Goal: Task Accomplishment & Management: Manage account settings

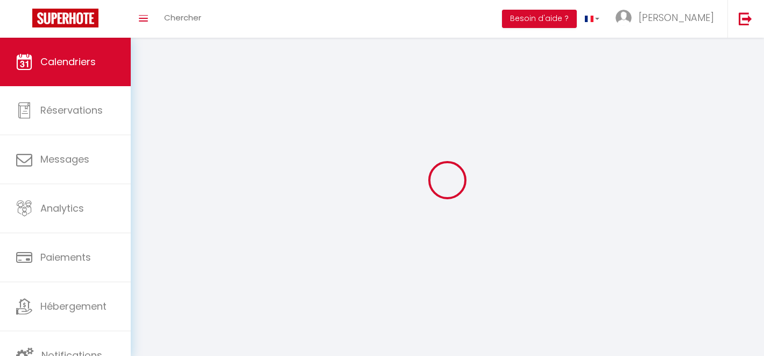
select select
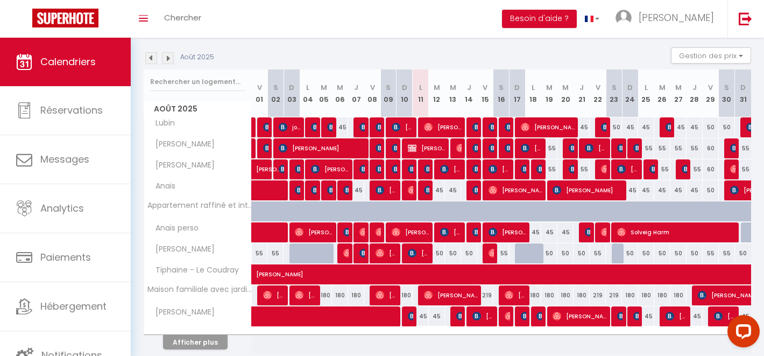
scroll to position [108, 0]
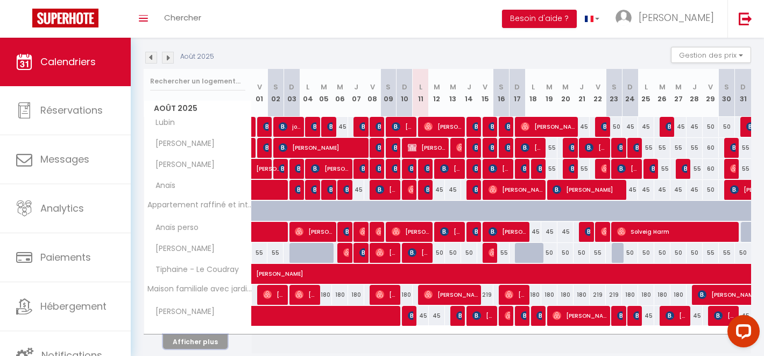
click at [207, 346] on button "Afficher plus" at bounding box center [195, 341] width 65 height 15
select select
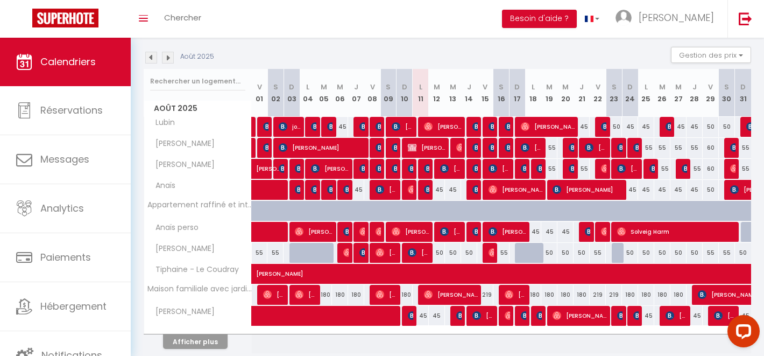
select select
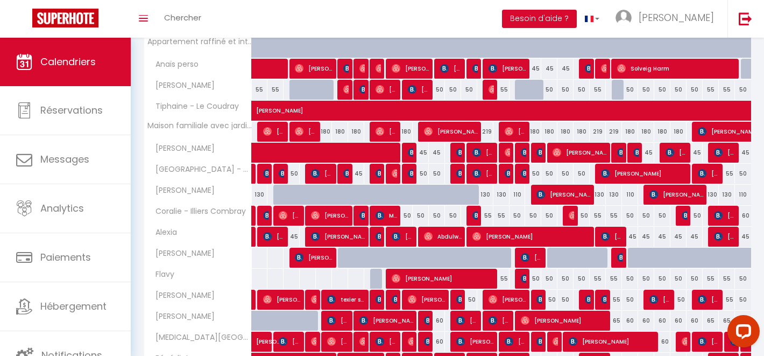
scroll to position [321, 0]
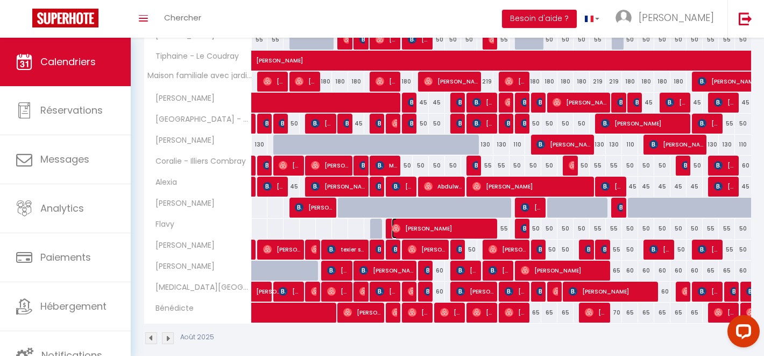
click at [431, 225] on span "[PERSON_NAME]" at bounding box center [443, 228] width 102 height 20
select select "OK"
select select "0"
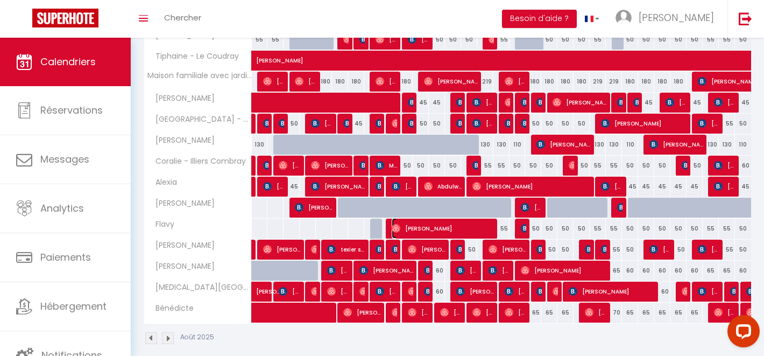
select select "1"
select select
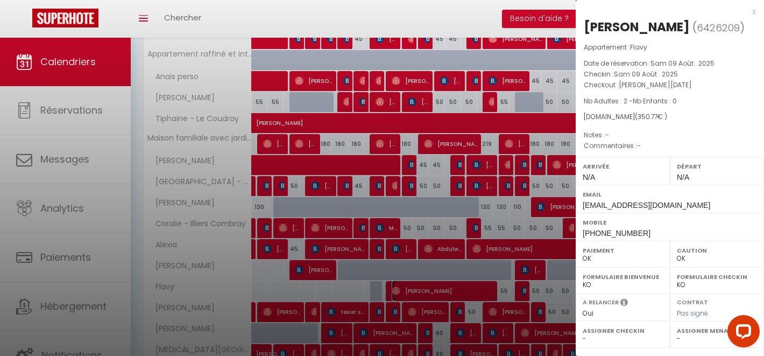
scroll to position [248, 0]
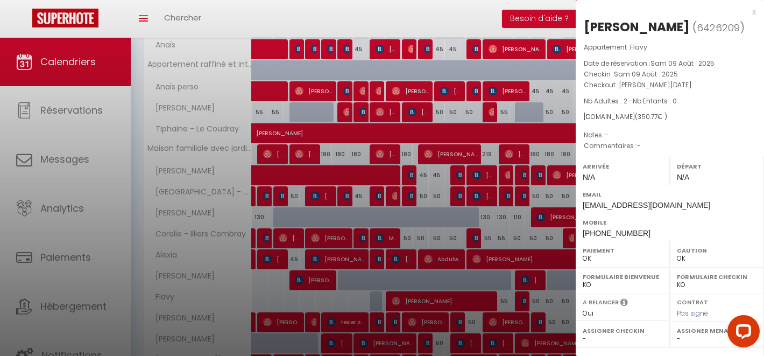
click at [752, 12] on div "x" at bounding box center [666, 11] width 180 height 13
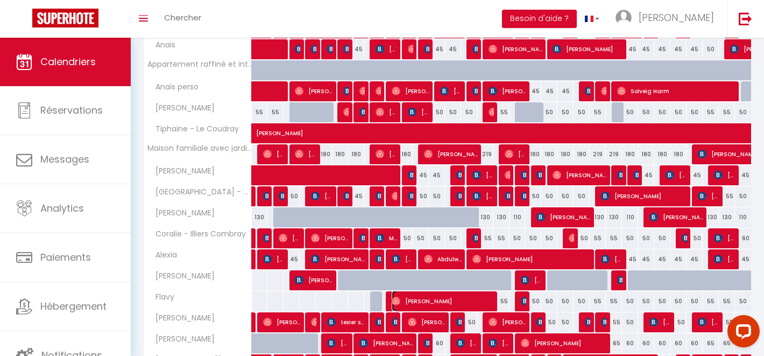
click at [478, 302] on span "[PERSON_NAME]" at bounding box center [443, 301] width 102 height 20
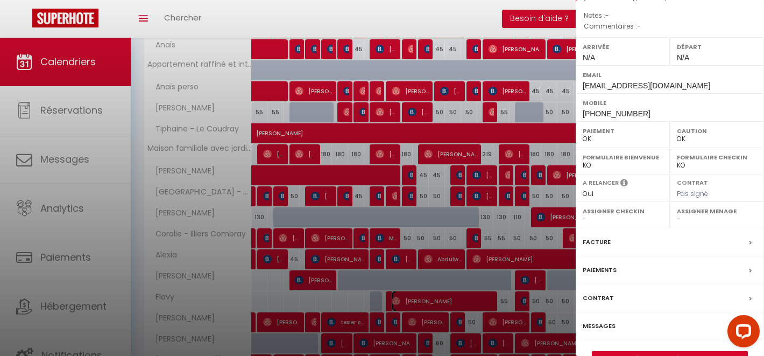
scroll to position [146, 0]
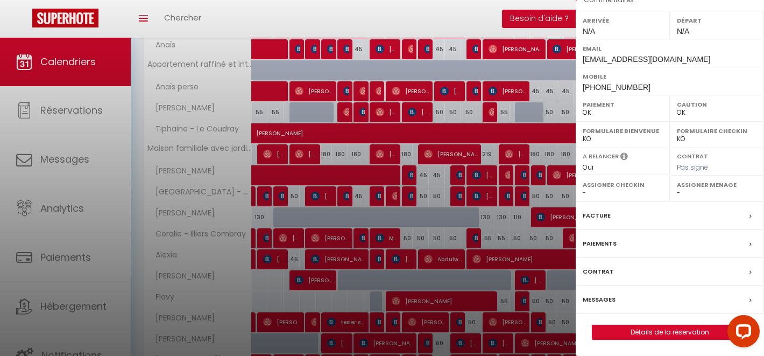
click at [607, 299] on label "Messages" at bounding box center [599, 299] width 33 height 11
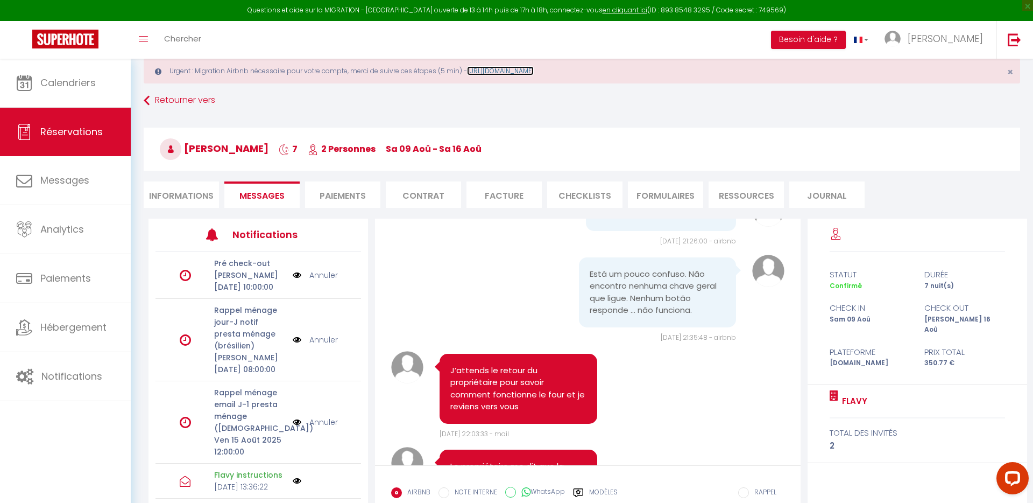
scroll to position [4126, 0]
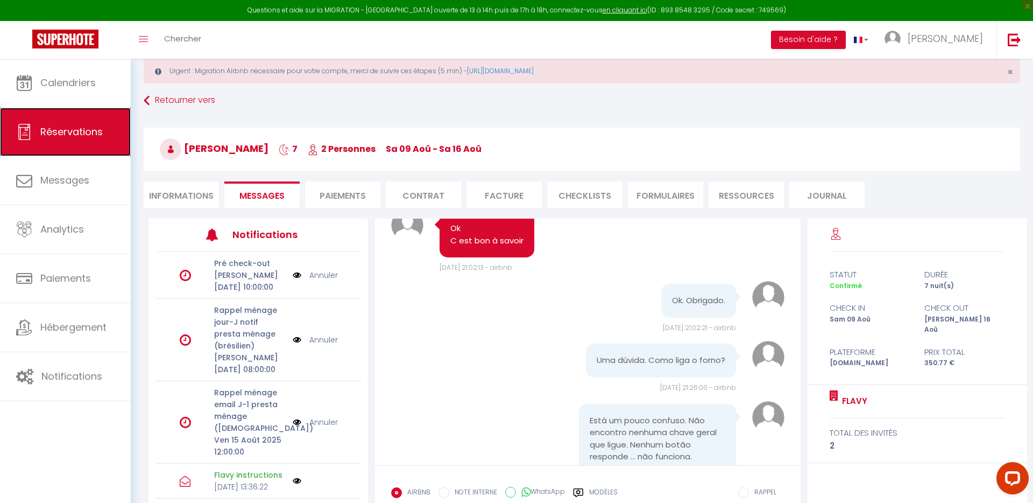
click at [122, 129] on link "Réservations" at bounding box center [65, 132] width 131 height 48
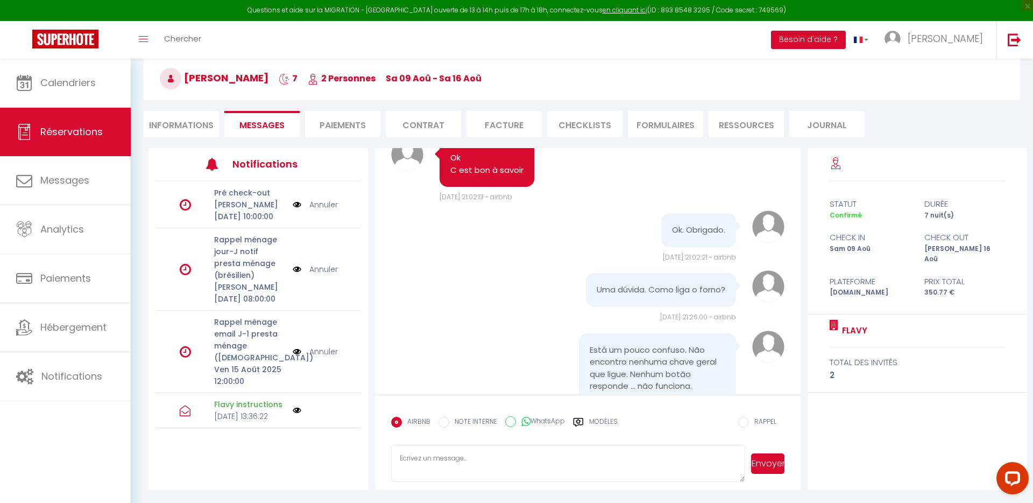
select select "not_cancelled"
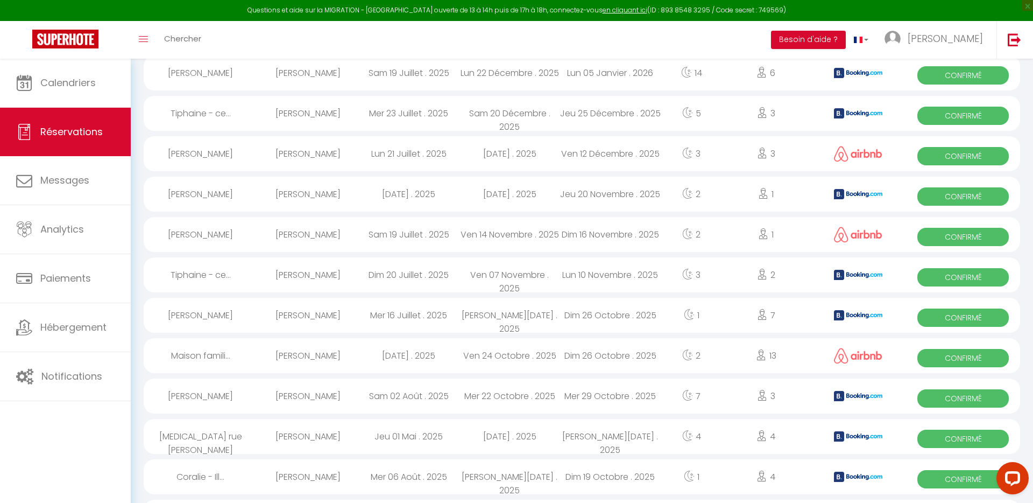
scroll to position [759, 0]
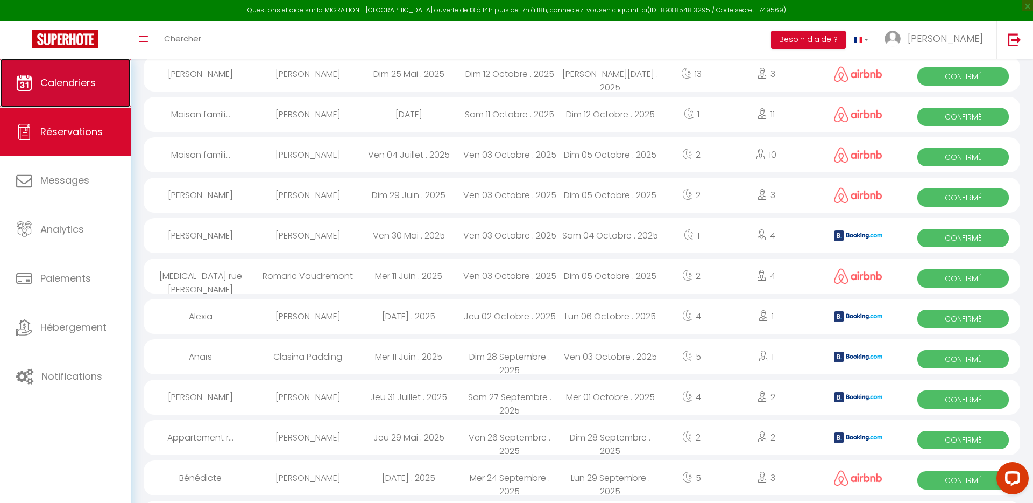
click at [52, 90] on link "Calendriers" at bounding box center [65, 83] width 131 height 48
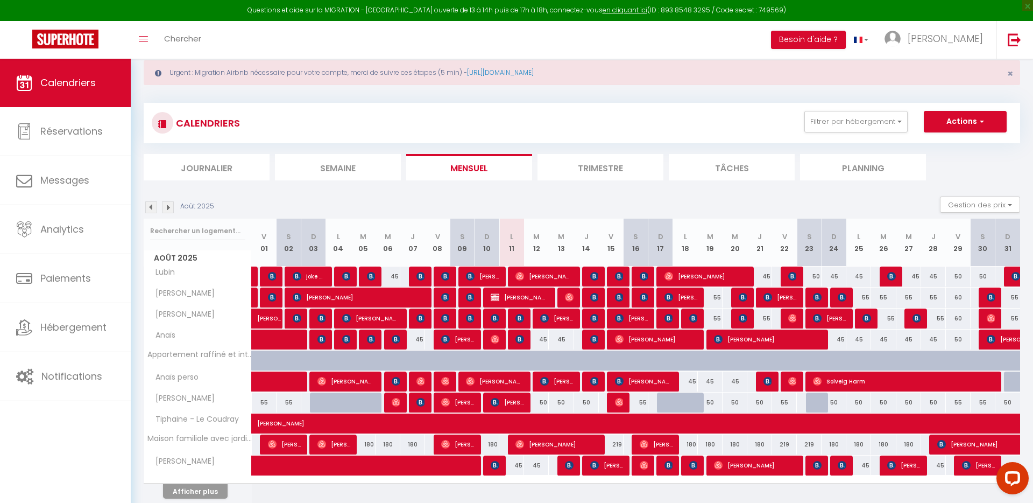
scroll to position [27, 0]
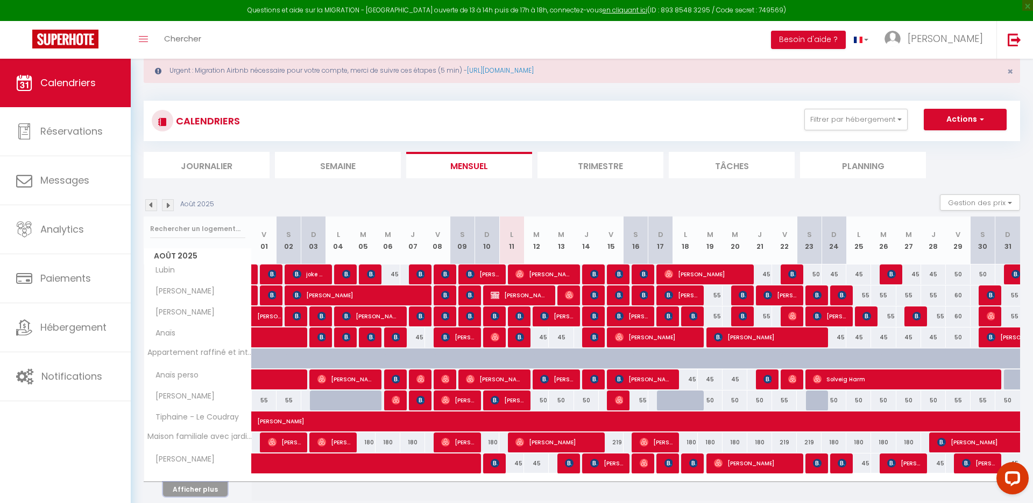
click at [202, 355] on button "Afficher plus" at bounding box center [195, 489] width 65 height 15
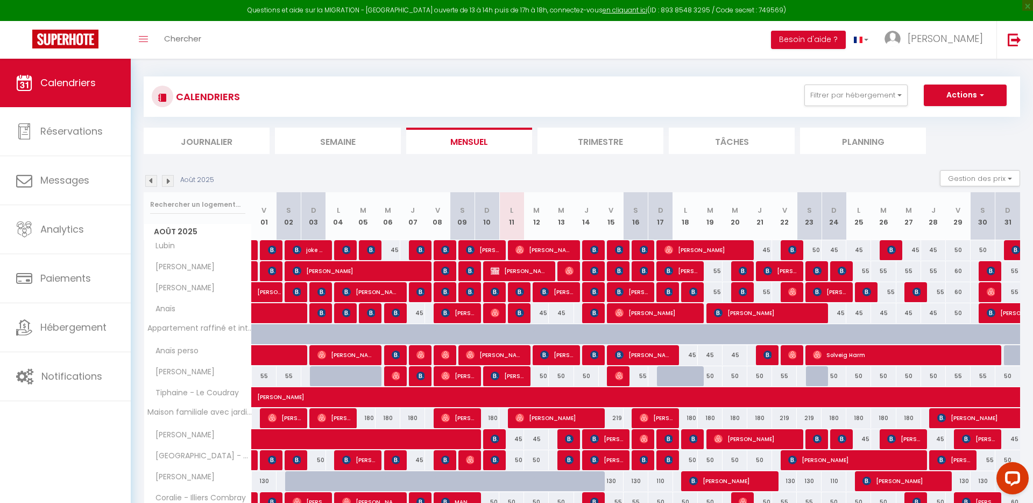
scroll to position [0, 0]
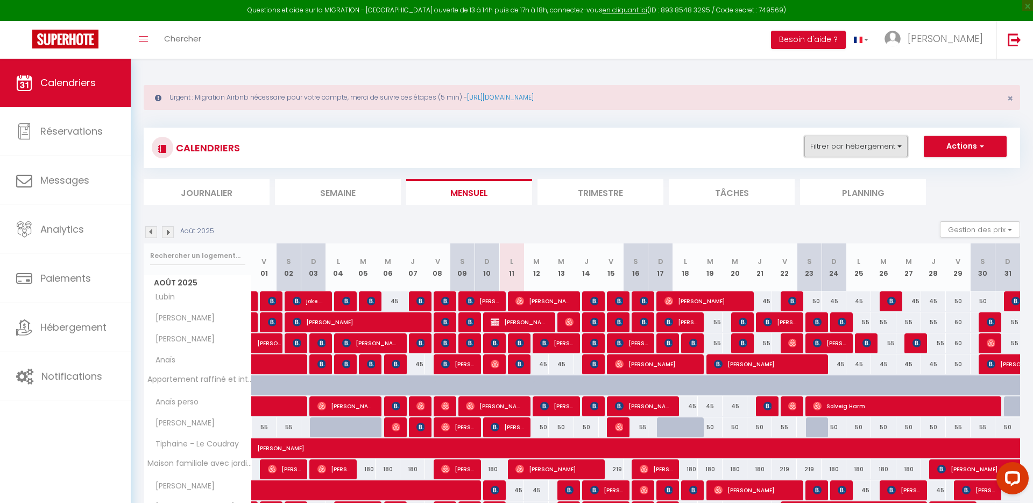
click at [763, 153] on button "Filtrer par hébergement" at bounding box center [855, 147] width 103 height 22
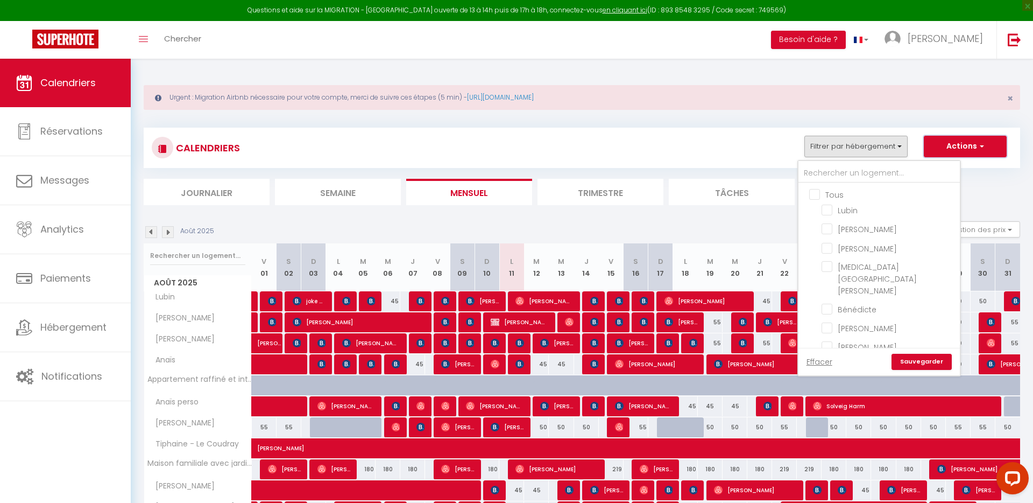
click at [763, 145] on button "Actions" at bounding box center [965, 147] width 83 height 22
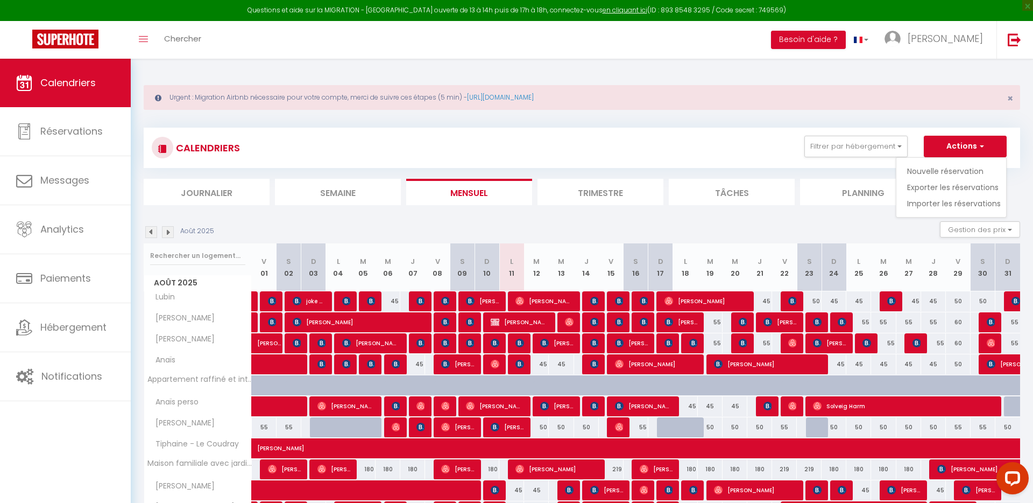
click at [763, 233] on div "Août 2025 Gestion des prix Nb Nuits minimum Règles Disponibilité" at bounding box center [582, 232] width 876 height 22
click at [763, 141] on button "Filtrer par hébergement" at bounding box center [855, 147] width 103 height 22
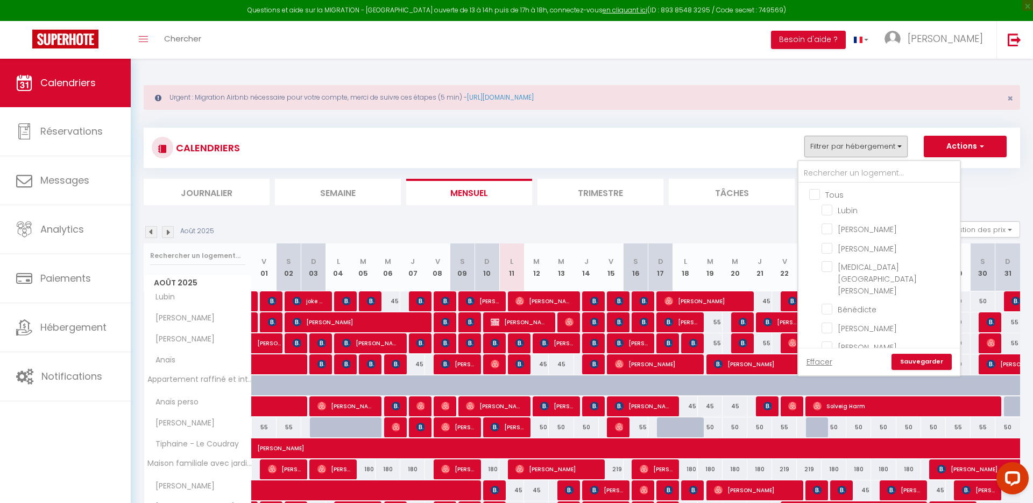
click at [760, 213] on section "Août 2025 Gestion des prix Nb Nuits minimum Règles Disponibilité Août 2025 V 01…" at bounding box center [582, 476] width 876 height 532
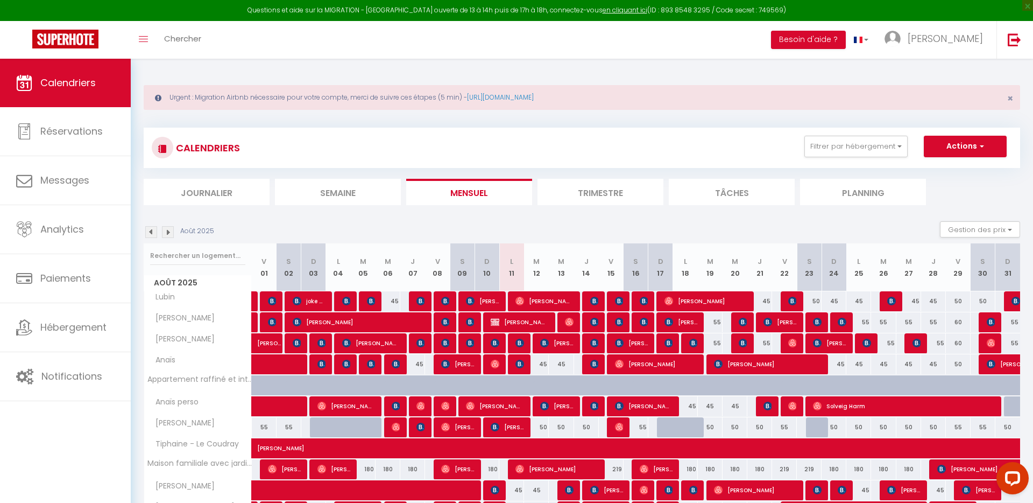
scroll to position [7, 0]
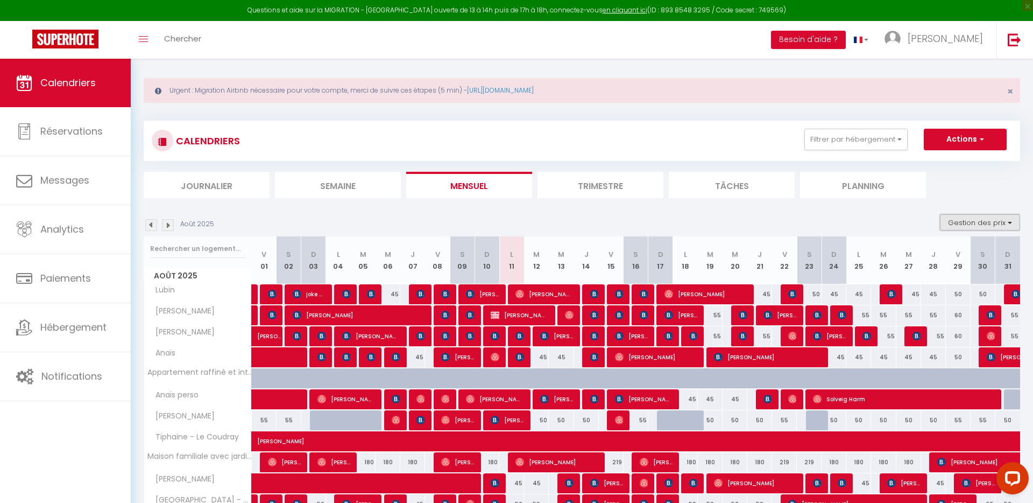
click at [763, 225] on button "Gestion des prix" at bounding box center [980, 222] width 80 height 16
click at [763, 259] on input "Nb Nuits minimum" at bounding box center [971, 255] width 97 height 11
checkbox input "true"
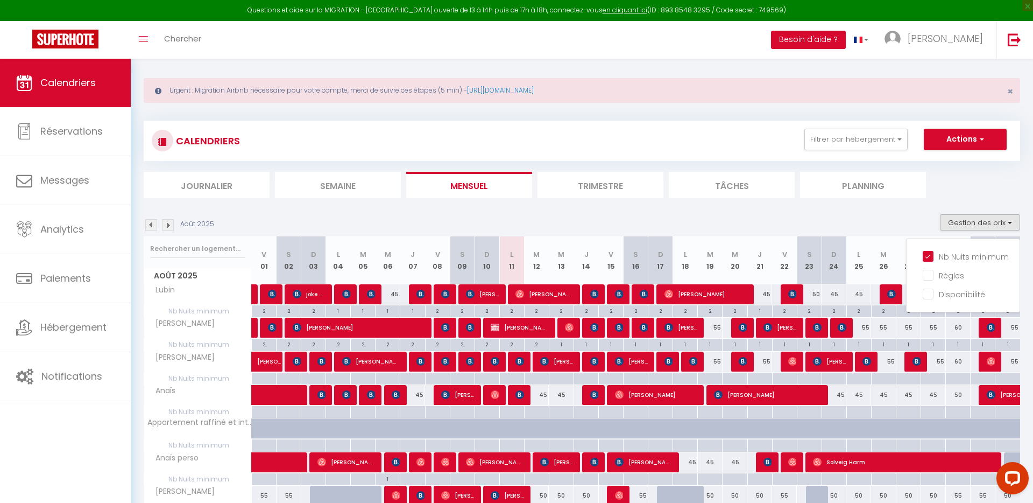
click at [715, 355] on div at bounding box center [709, 378] width 25 height 12
type input "[DATE]"
type input "Mer 20 Août 2025"
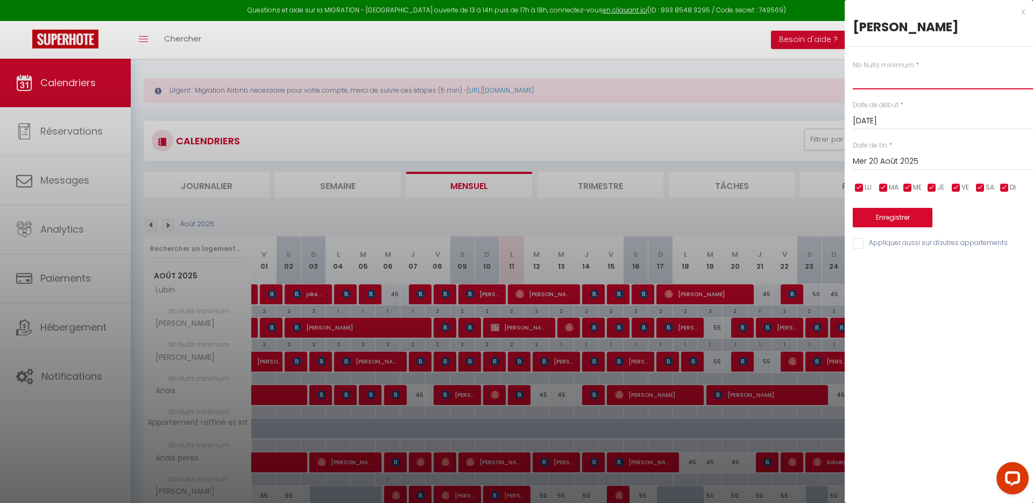
click at [763, 75] on input "text" at bounding box center [943, 79] width 180 height 19
type input "1"
click at [763, 218] on button "Enregistrer" at bounding box center [893, 217] width 80 height 19
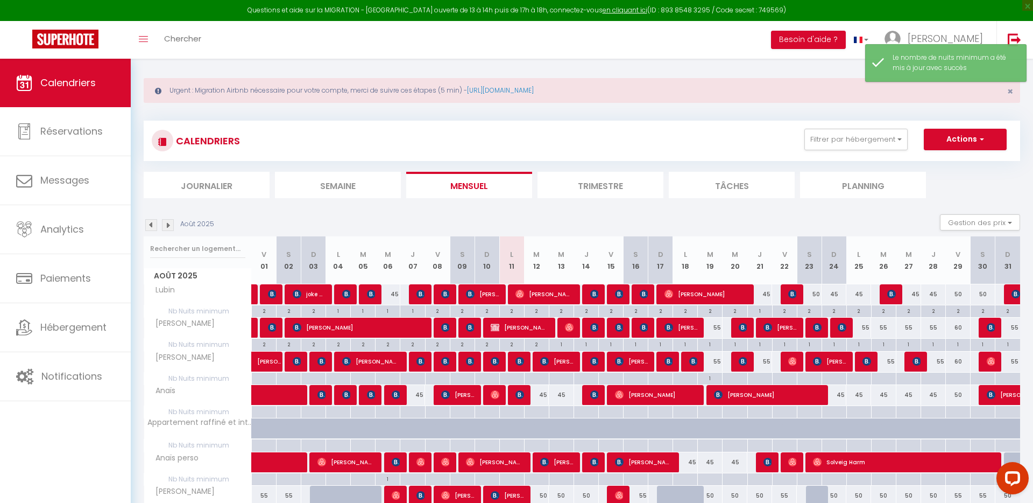
scroll to position [24, 0]
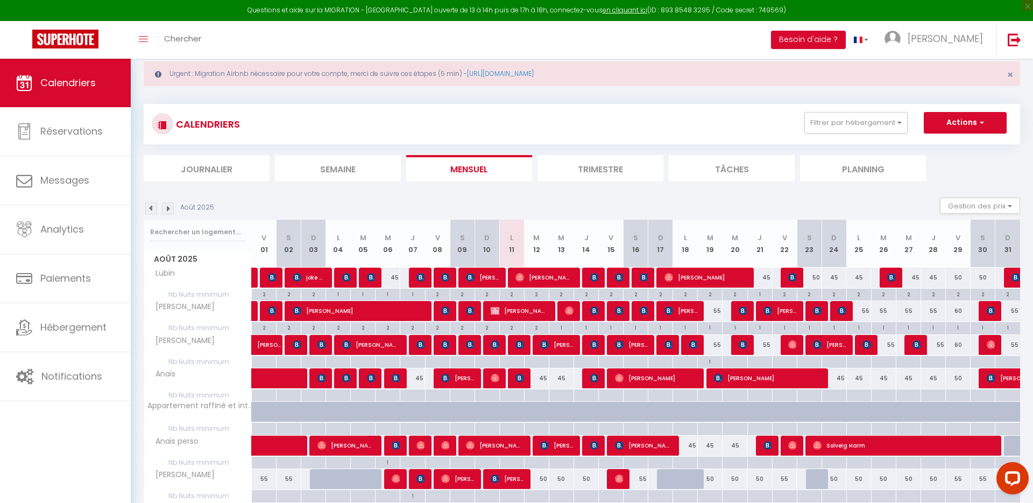
click at [540, 355] on div at bounding box center [536, 395] width 25 height 12
type input "[DATE]"
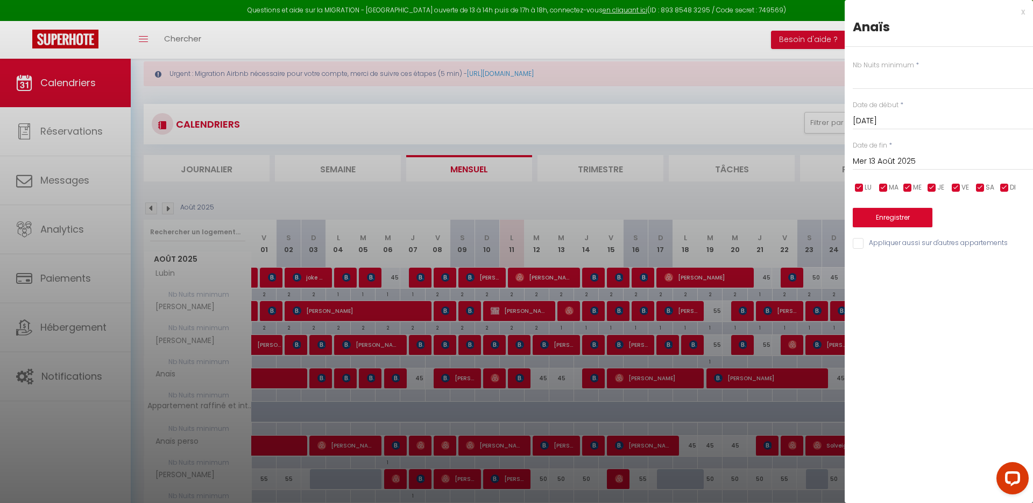
click at [763, 160] on input "Mer 13 Août 2025" at bounding box center [943, 161] width 180 height 14
click at [763, 156] on input "Mer 13 Août 2025" at bounding box center [943, 161] width 180 height 14
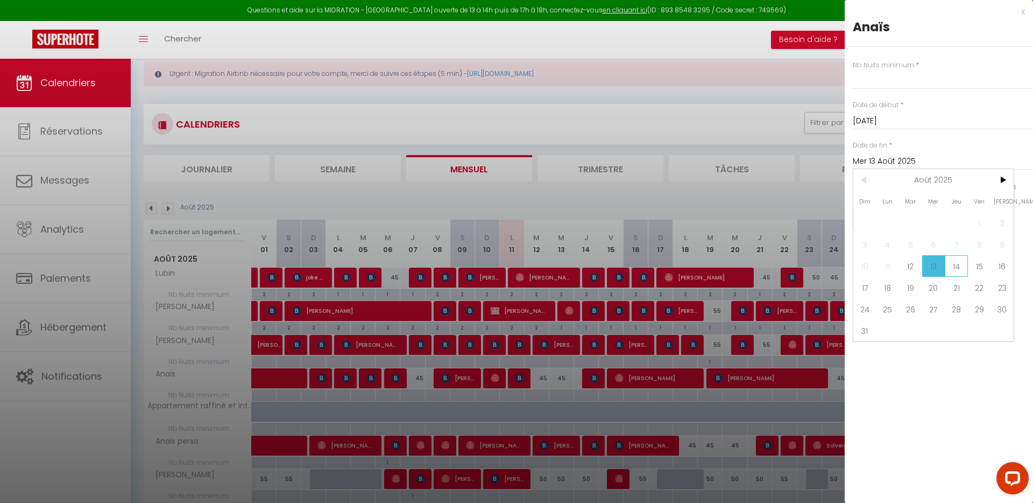
click at [763, 263] on span "14" at bounding box center [956, 266] width 23 height 22
type input "[DEMOGRAPHIC_DATA][DATE]"
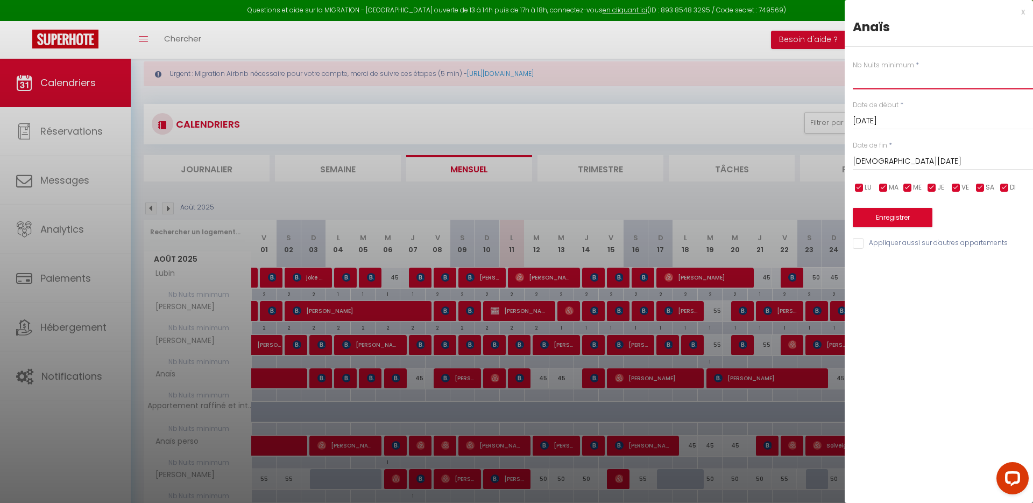
click at [763, 76] on input "text" at bounding box center [943, 79] width 180 height 19
type input "1"
click at [763, 220] on button "Enregistrer" at bounding box center [893, 217] width 80 height 19
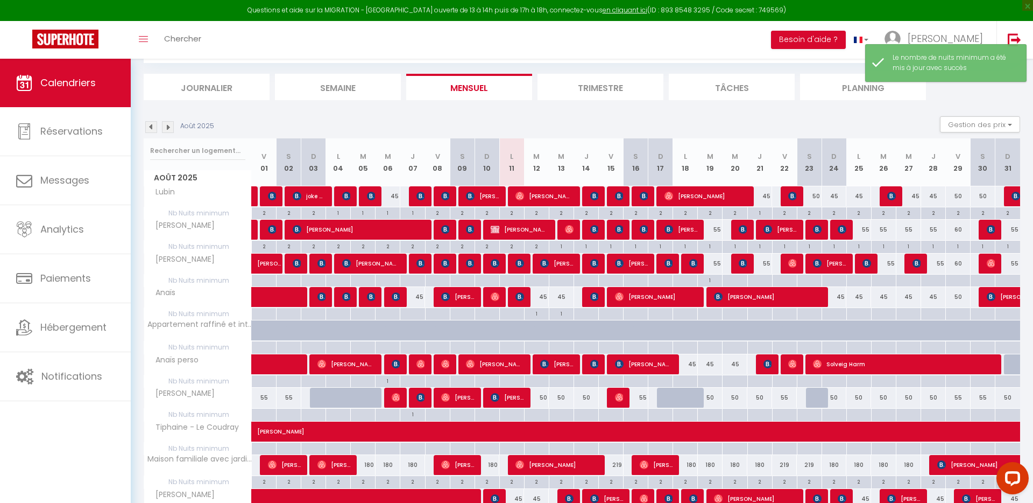
scroll to position [106, 0]
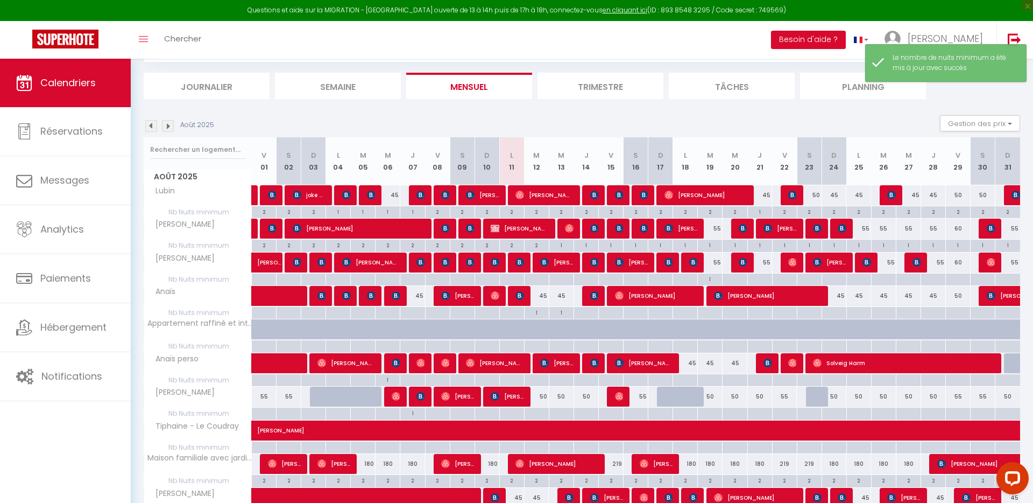
click at [546, 355] on div at bounding box center [536, 413] width 25 height 12
type input "[DATE]"
type input "Mer 13 Août 2025"
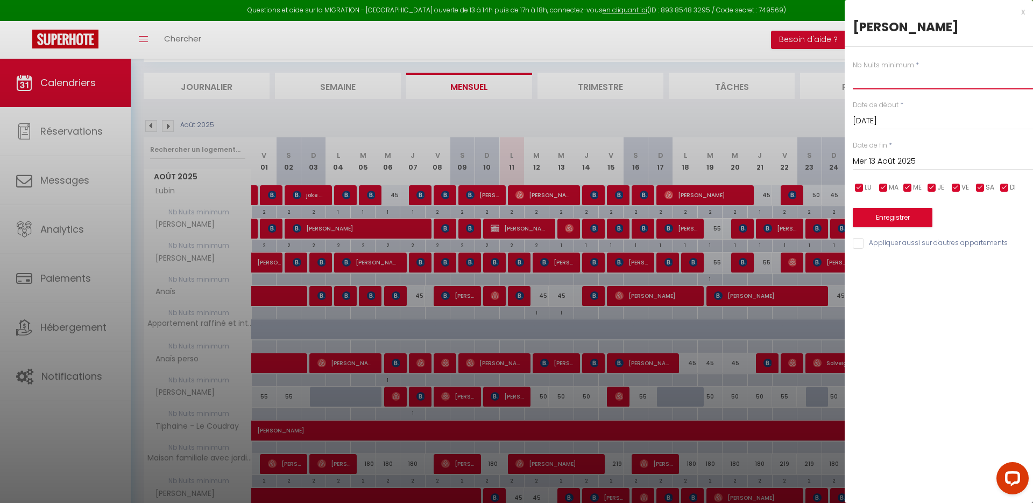
click at [763, 77] on input "text" at bounding box center [943, 79] width 180 height 19
type input "1"
click at [763, 218] on button "Enregistrer" at bounding box center [893, 217] width 80 height 19
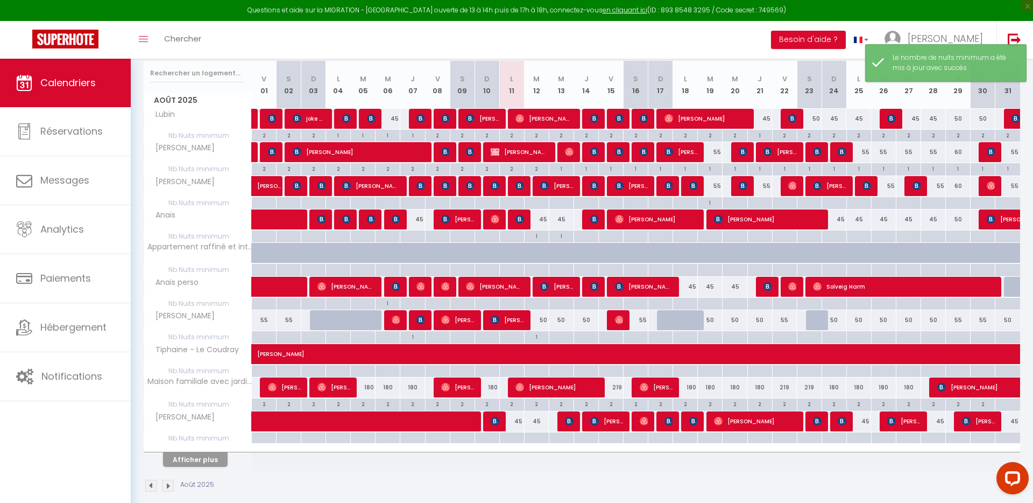
scroll to position [183, 0]
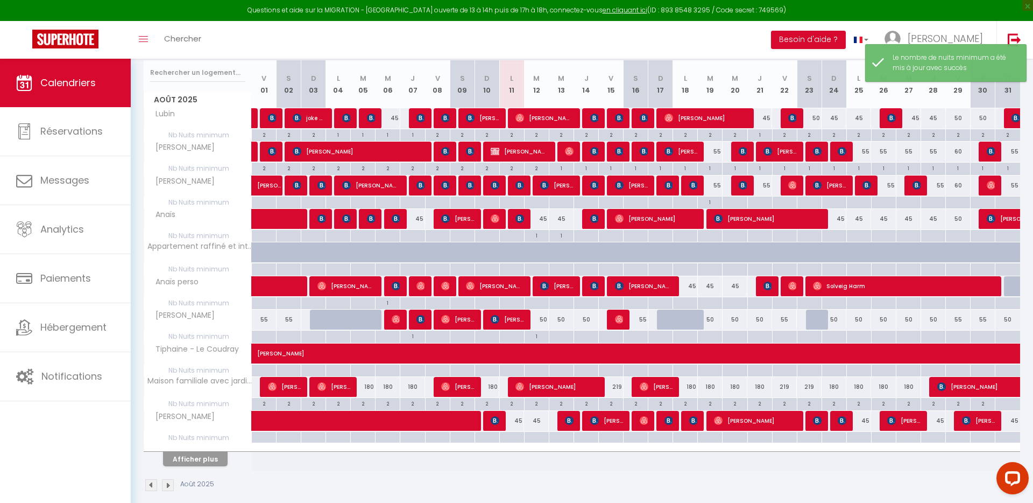
click at [519, 355] on div at bounding box center [512, 433] width 24 height 2
type input "Lun 11 Août 2025"
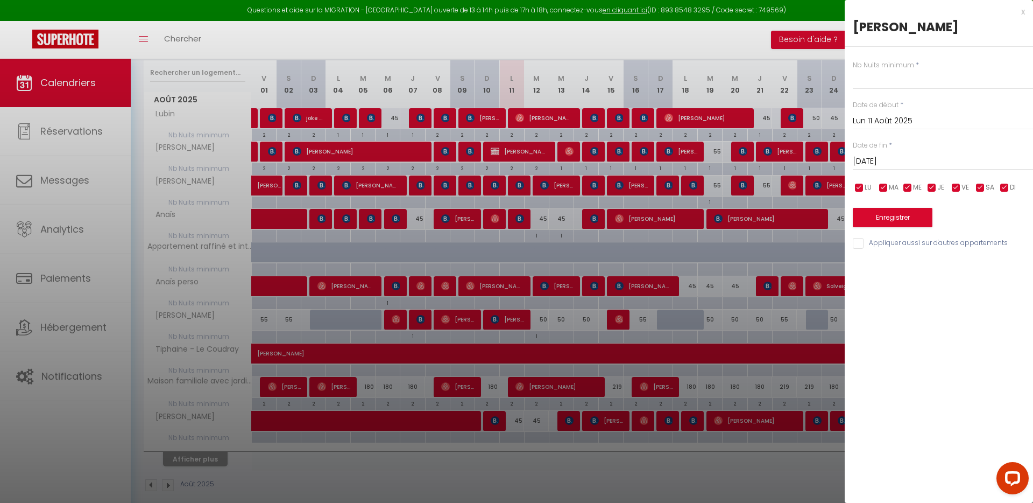
click at [763, 159] on input "[DATE]" at bounding box center [943, 161] width 180 height 14
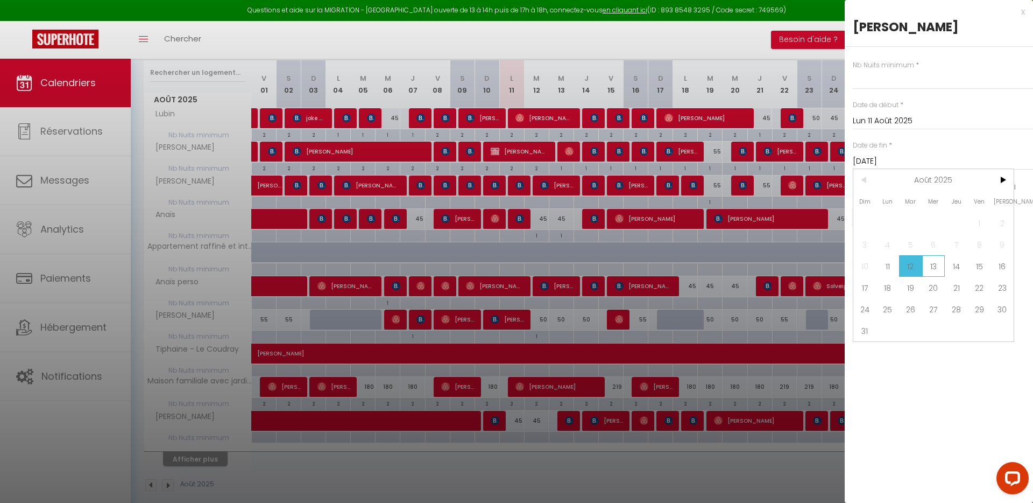
click at [763, 263] on span "13" at bounding box center [933, 266] width 23 height 22
type input "Mer 13 Août 2025"
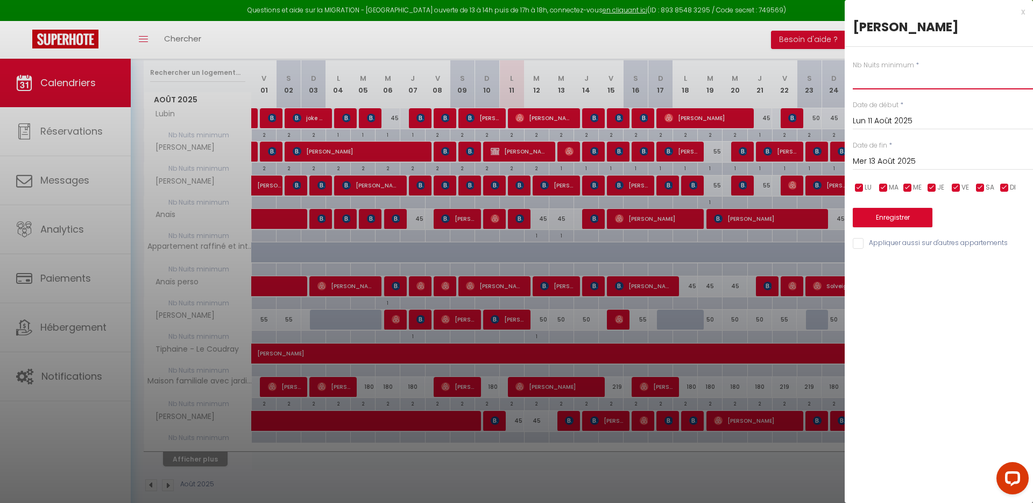
click at [763, 79] on input "text" at bounding box center [943, 79] width 180 height 19
type input "1"
click at [763, 222] on button "Enregistrer" at bounding box center [893, 217] width 80 height 19
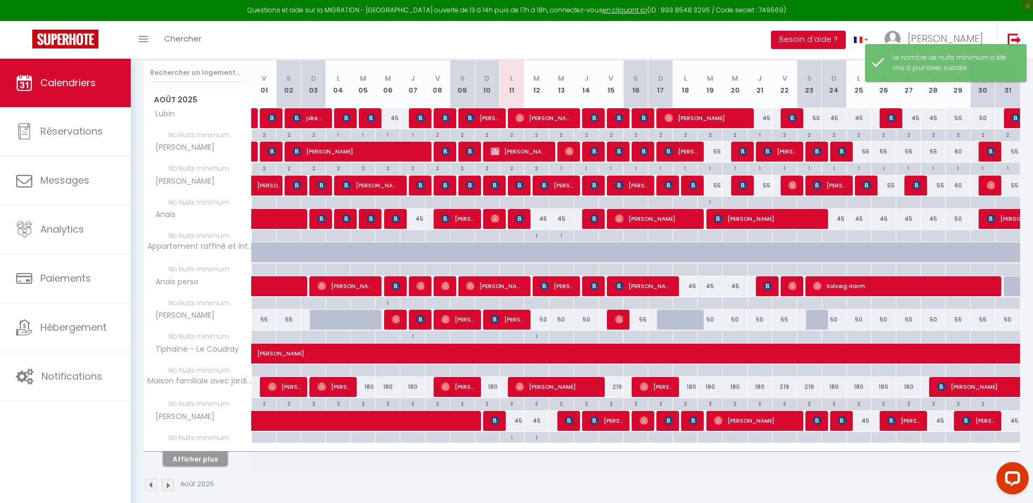
click at [204, 355] on button "Afficher plus" at bounding box center [195, 458] width 65 height 15
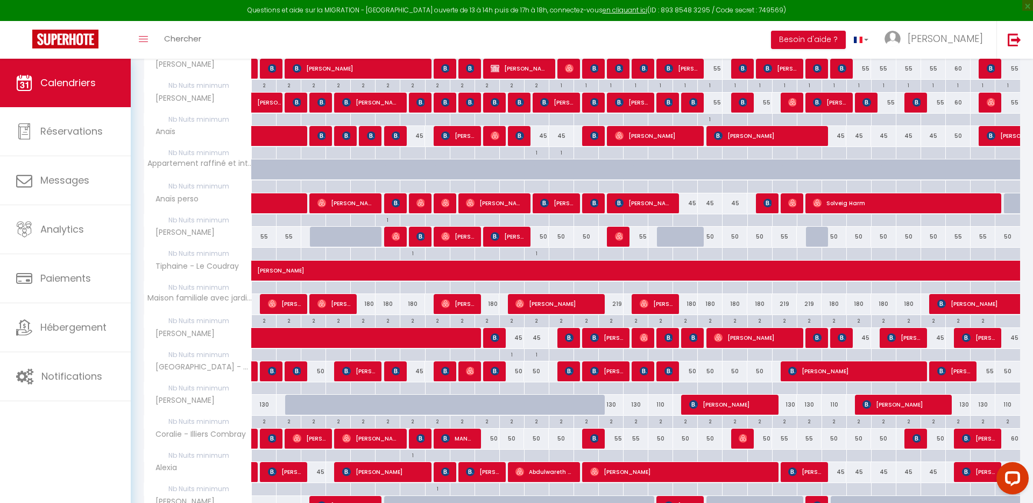
scroll to position [274, 0]
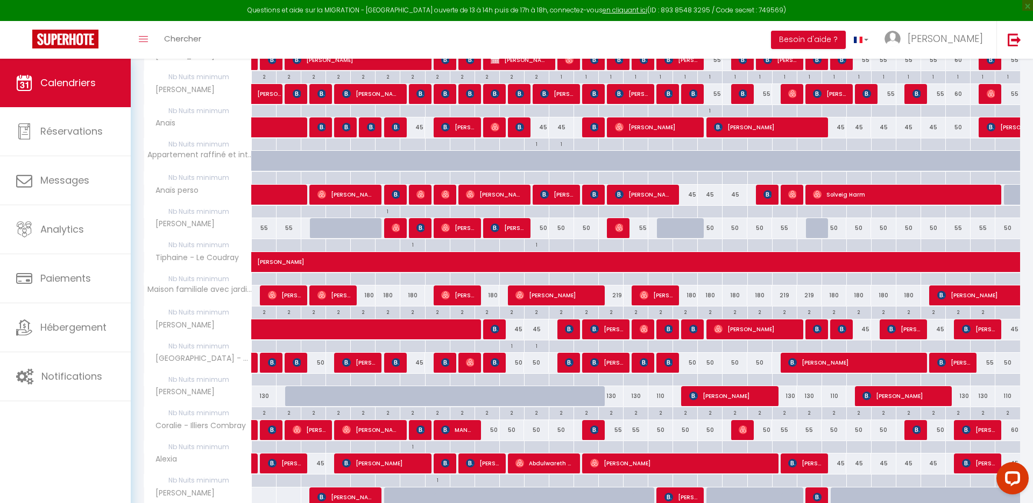
click at [491, 355] on div at bounding box center [487, 447] width 25 height 12
type input "Dim 10 Août 2025"
type input "Lun 11 Août 2025"
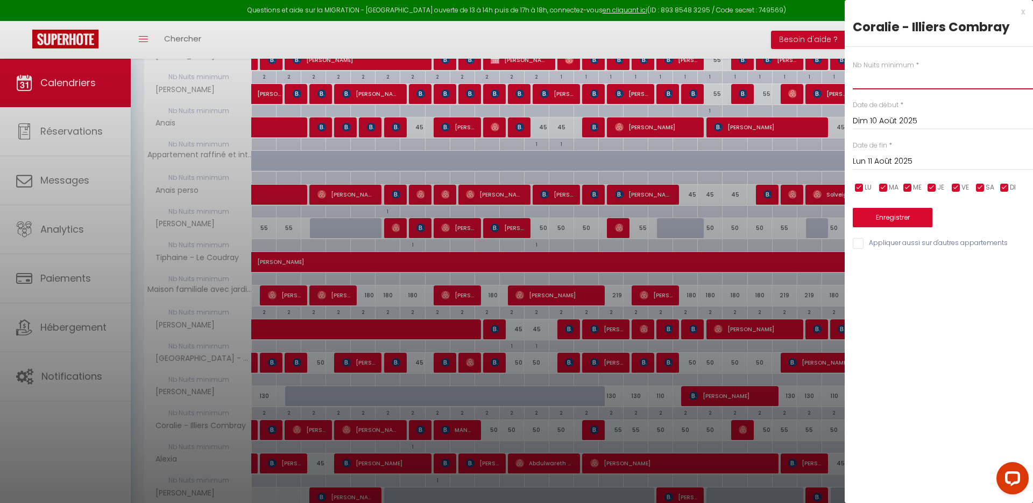
click at [763, 84] on input "text" at bounding box center [943, 79] width 180 height 19
type input "1"
click at [763, 223] on button "Enregistrer" at bounding box center [893, 217] width 80 height 19
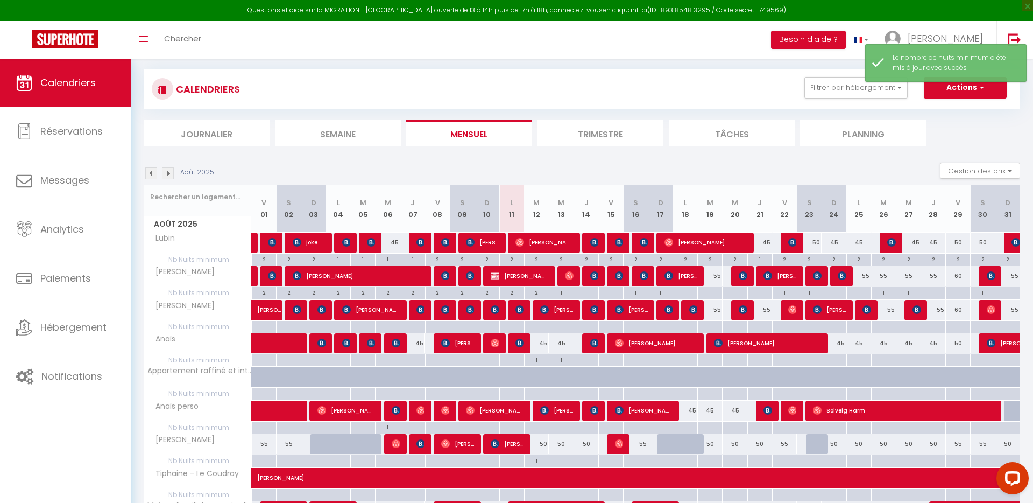
scroll to position [195, 0]
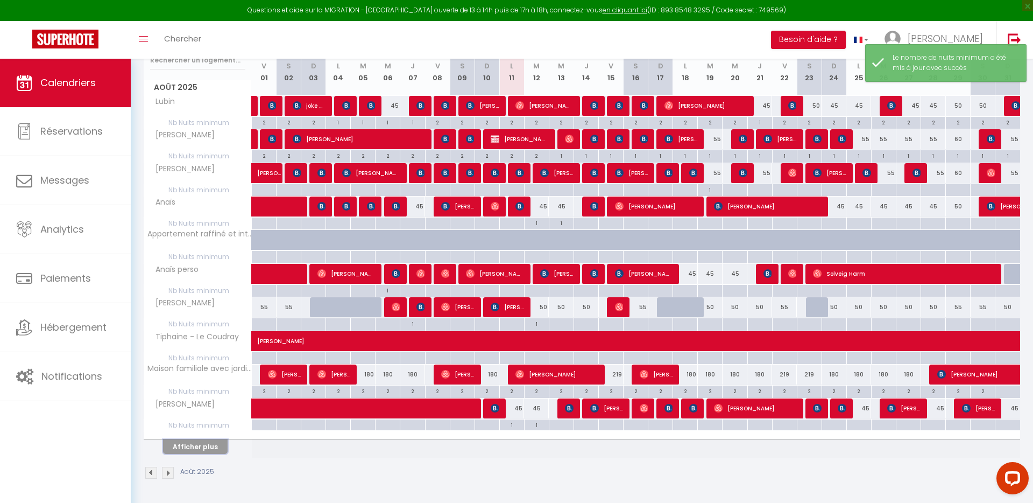
click at [203, 355] on button "Afficher plus" at bounding box center [195, 446] width 65 height 15
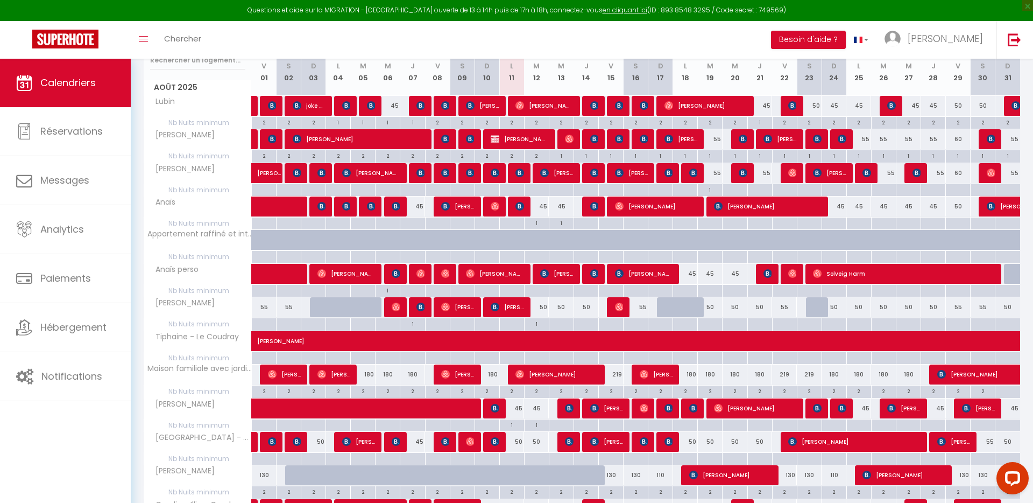
click at [514, 355] on div at bounding box center [511, 459] width 25 height 12
type input "Lun 11 Août 2025"
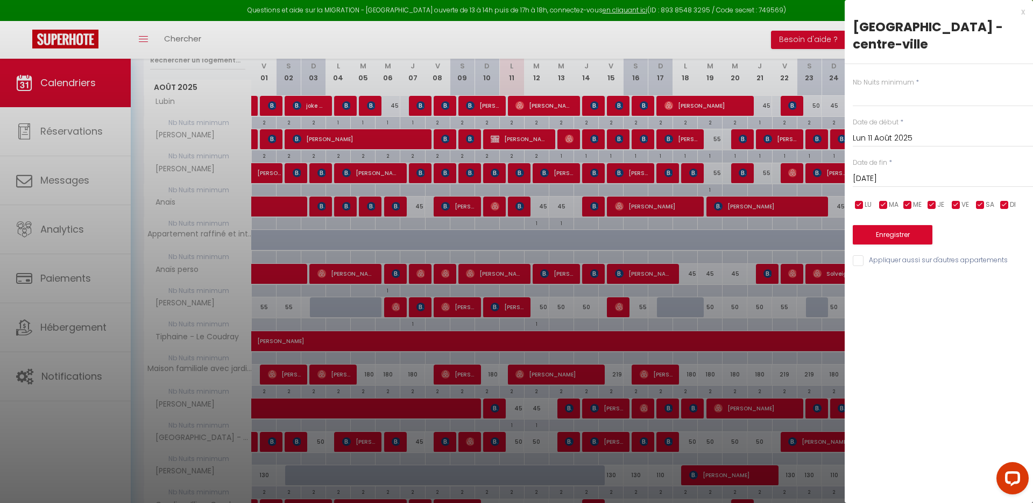
click at [763, 172] on input "[DATE]" at bounding box center [943, 179] width 180 height 14
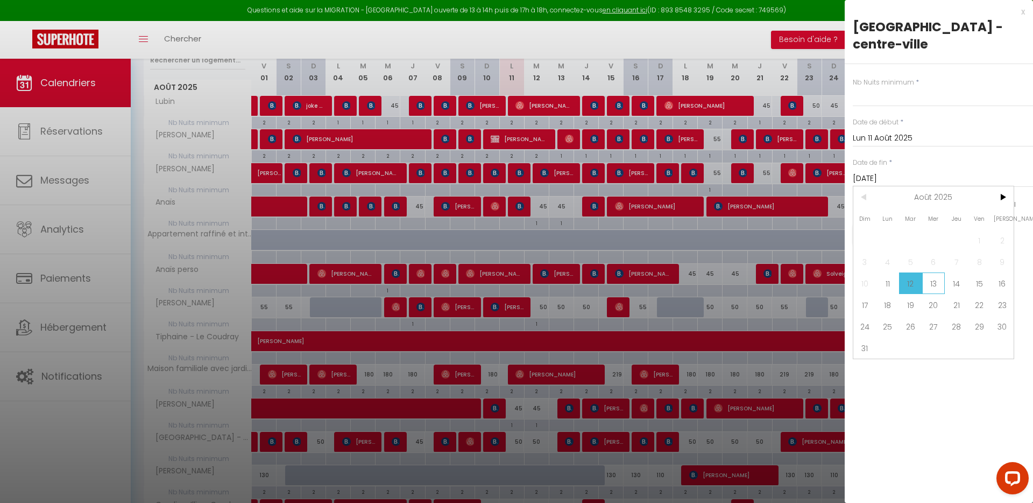
click at [763, 272] on span "13" at bounding box center [933, 283] width 23 height 22
type input "Mer 13 Août 2025"
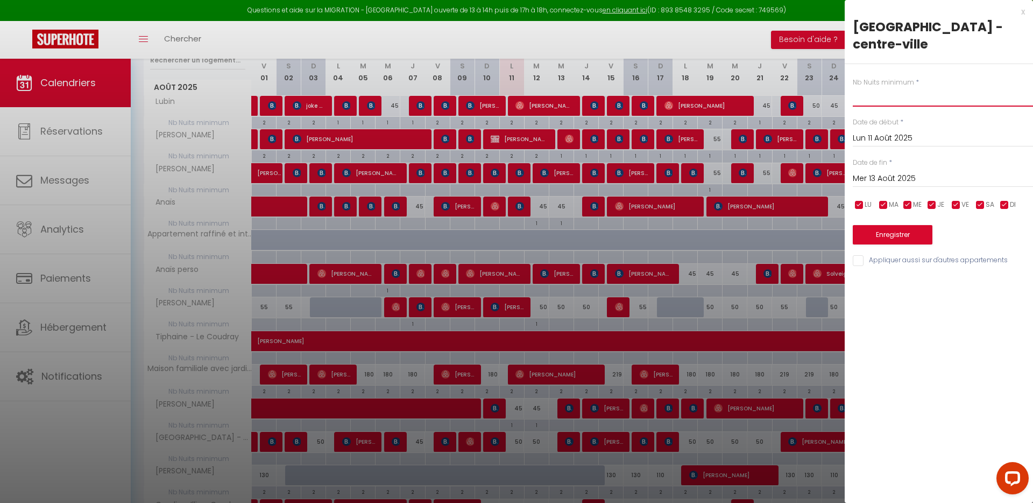
click at [763, 87] on input "text" at bounding box center [943, 96] width 180 height 19
type input "1"
click at [763, 225] on button "Enregistrer" at bounding box center [893, 234] width 80 height 19
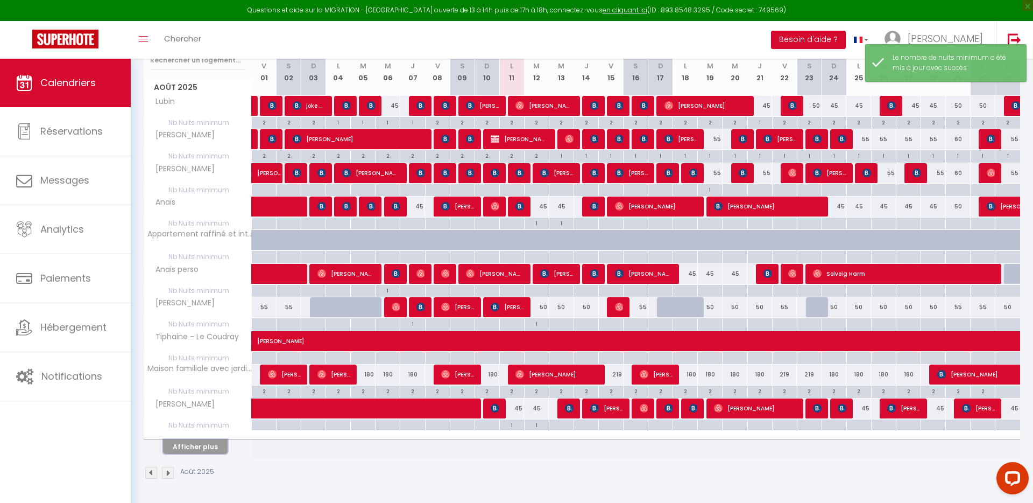
click at [189, 355] on button "Afficher plus" at bounding box center [195, 446] width 65 height 15
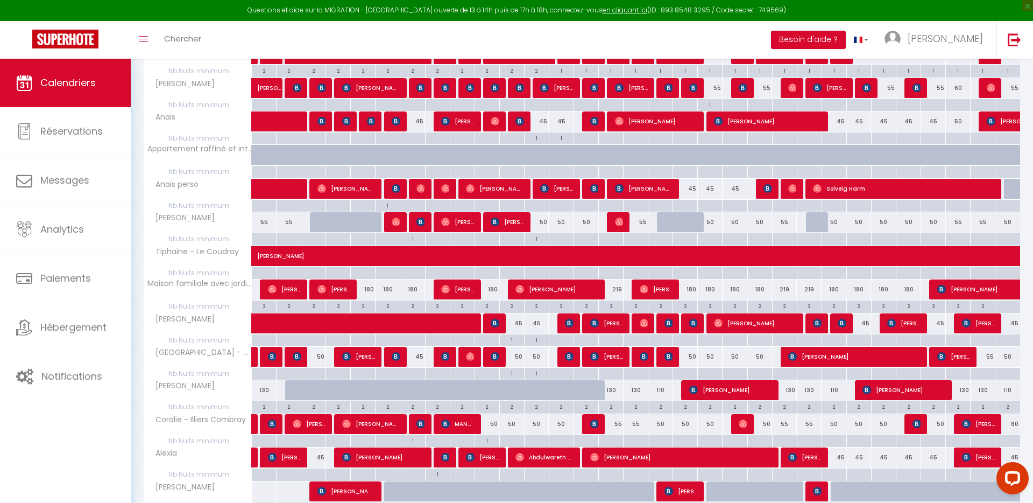
scroll to position [282, 0]
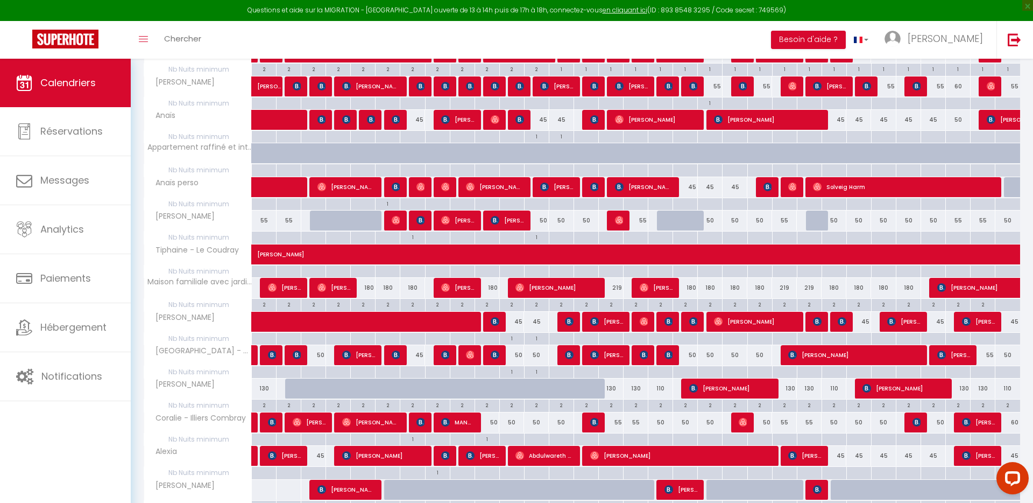
click at [515, 355] on td "50" at bounding box center [511, 422] width 25 height 21
type input "50"
type input "Lun 11 Août 2025"
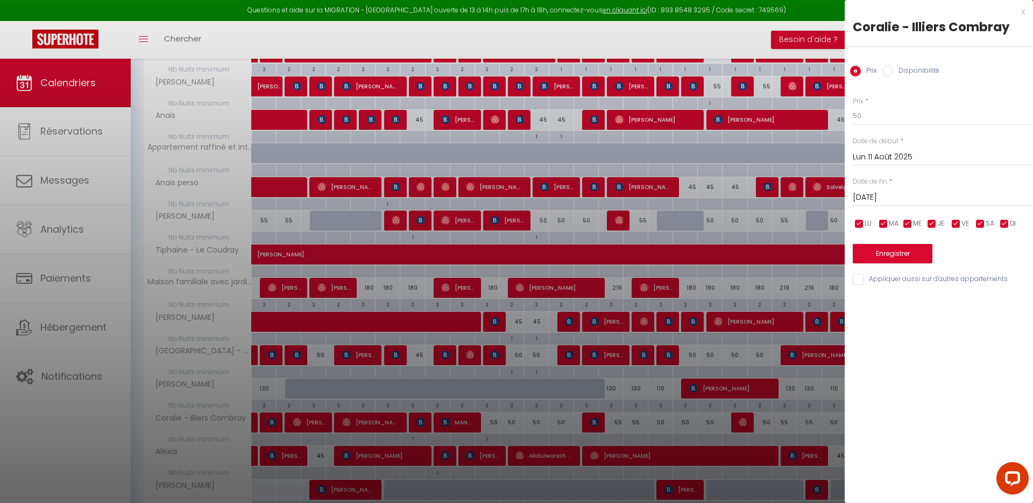
click at [763, 193] on input "[DATE]" at bounding box center [943, 197] width 180 height 14
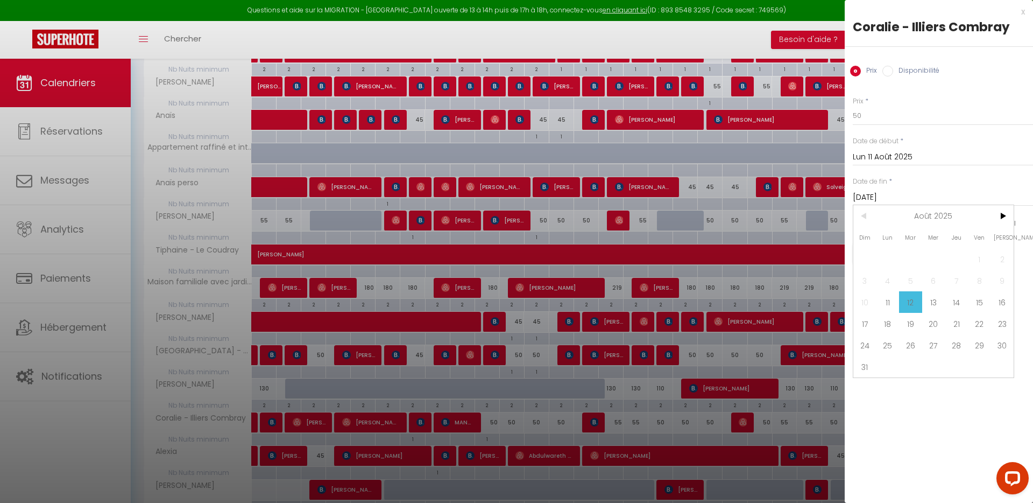
click at [763, 302] on span "13" at bounding box center [933, 302] width 23 height 22
type input "Mer 13 Août 2025"
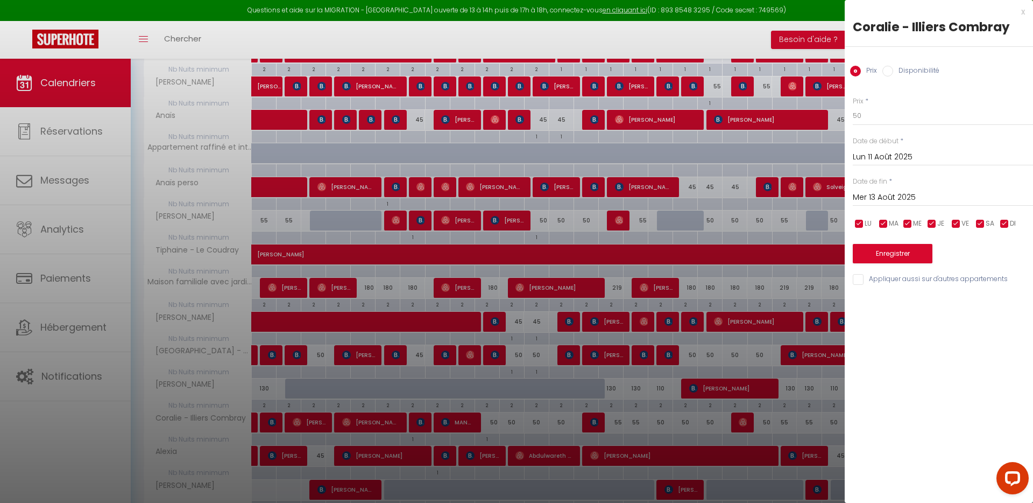
click at [763, 71] on label "Disponibilité" at bounding box center [916, 72] width 46 height 12
click at [763, 71] on input "Disponibilité" at bounding box center [887, 71] width 11 height 11
radio input "true"
radio input "false"
click at [763, 13] on div "x" at bounding box center [935, 11] width 180 height 13
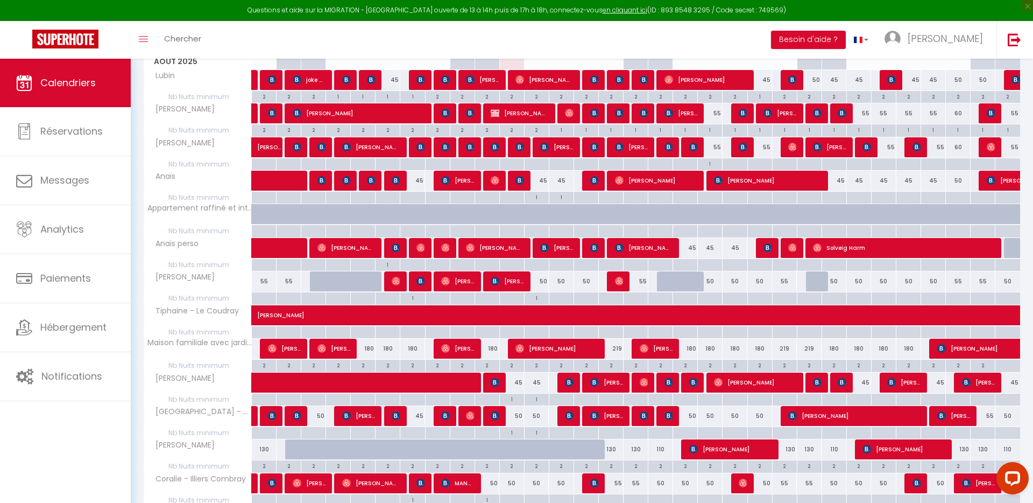
scroll to position [313, 0]
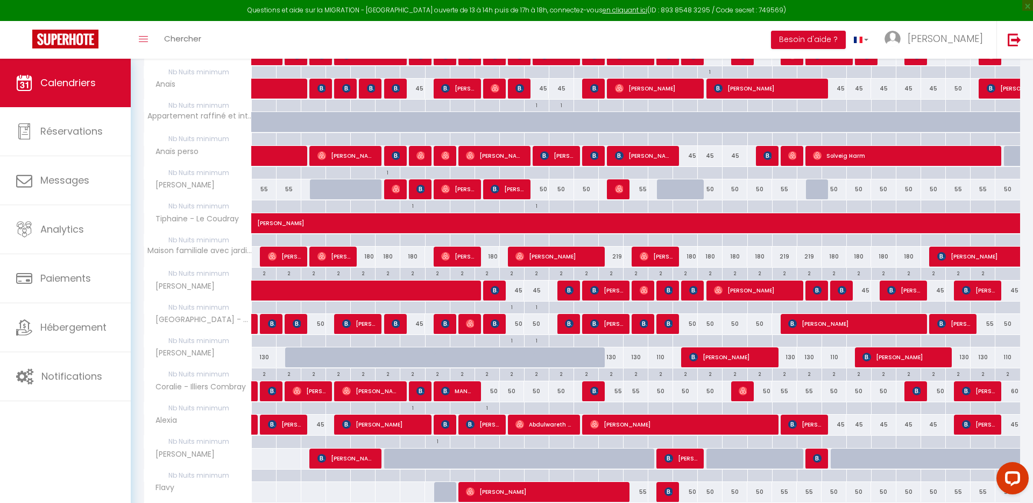
click at [507, 355] on div at bounding box center [511, 408] width 25 height 12
type input "Lun 11 Août 2025"
type input "[DATE]"
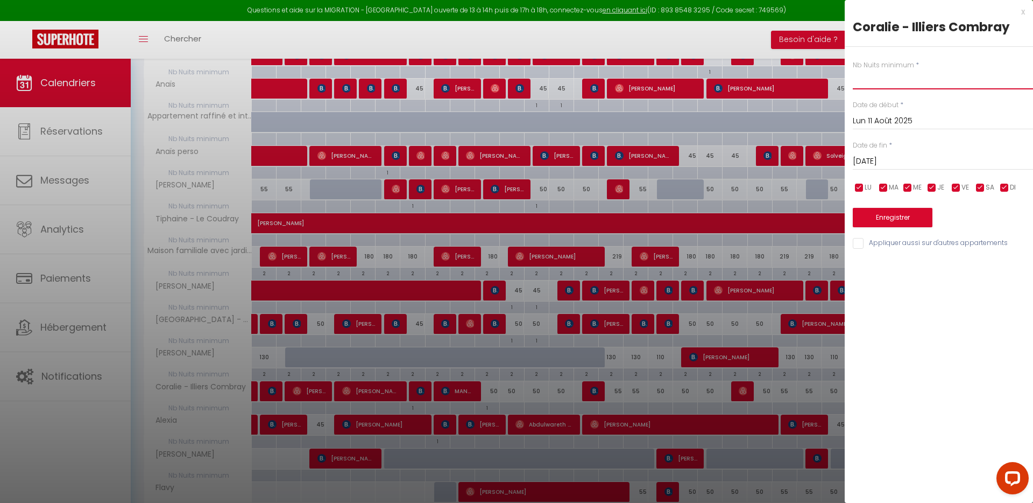
click at [763, 84] on input "text" at bounding box center [943, 79] width 180 height 19
type input "1"
click at [763, 160] on input "[DATE]" at bounding box center [943, 161] width 180 height 14
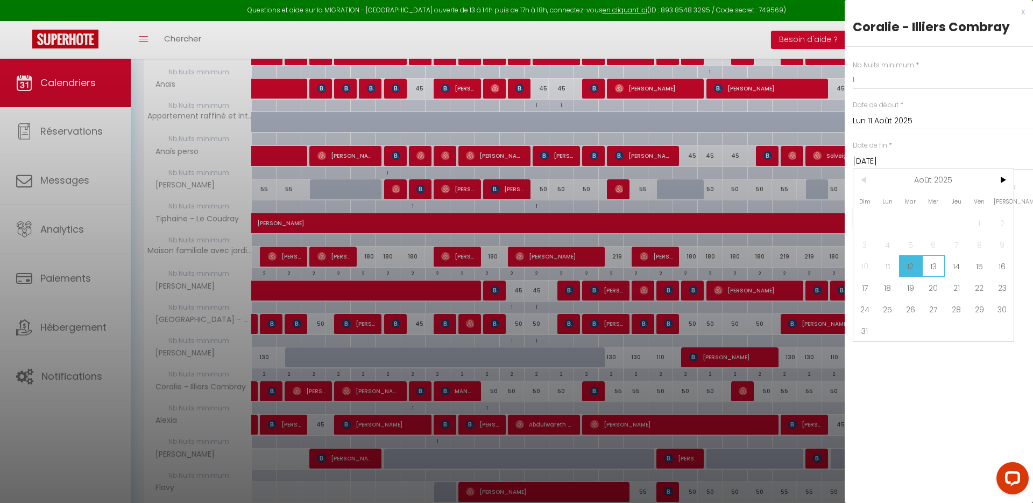
click at [763, 265] on span "13" at bounding box center [933, 266] width 23 height 22
type input "Mer 13 Août 2025"
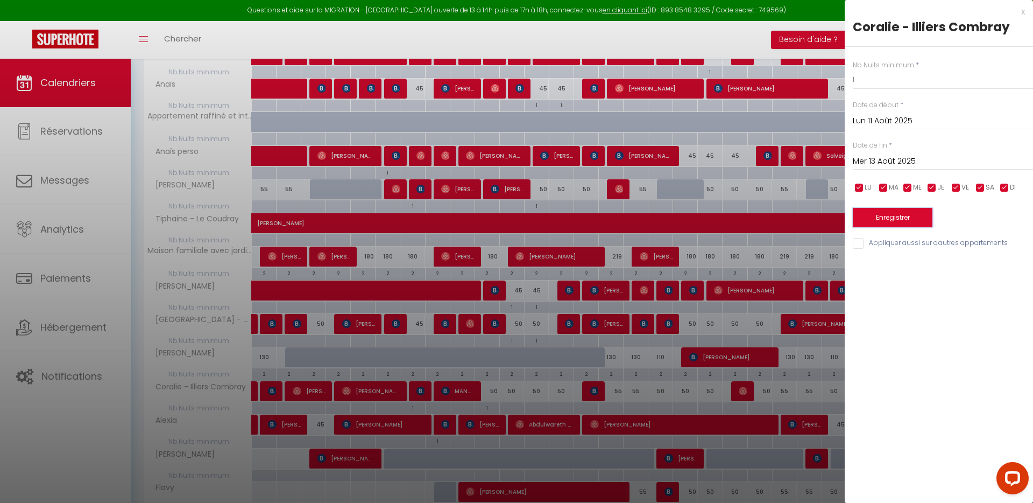
click at [763, 215] on button "Enregistrer" at bounding box center [893, 217] width 80 height 19
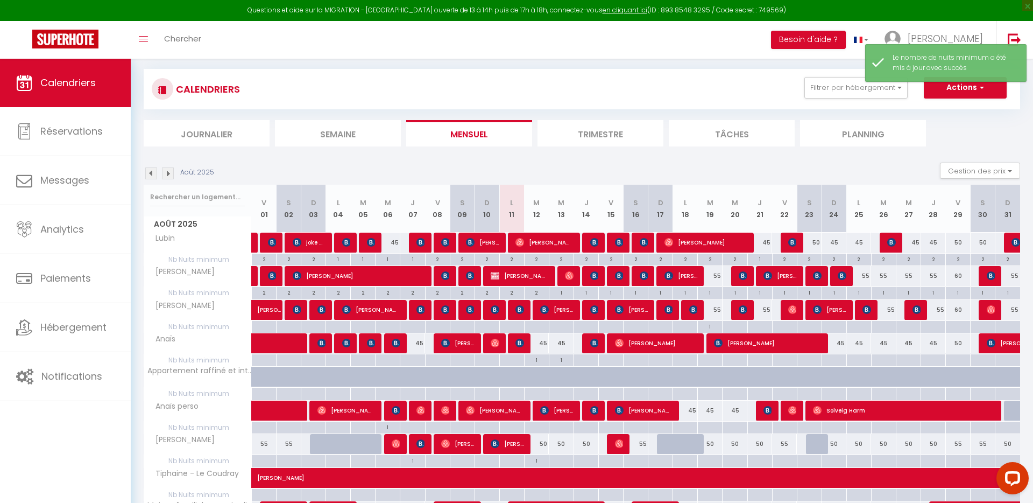
scroll to position [195, 0]
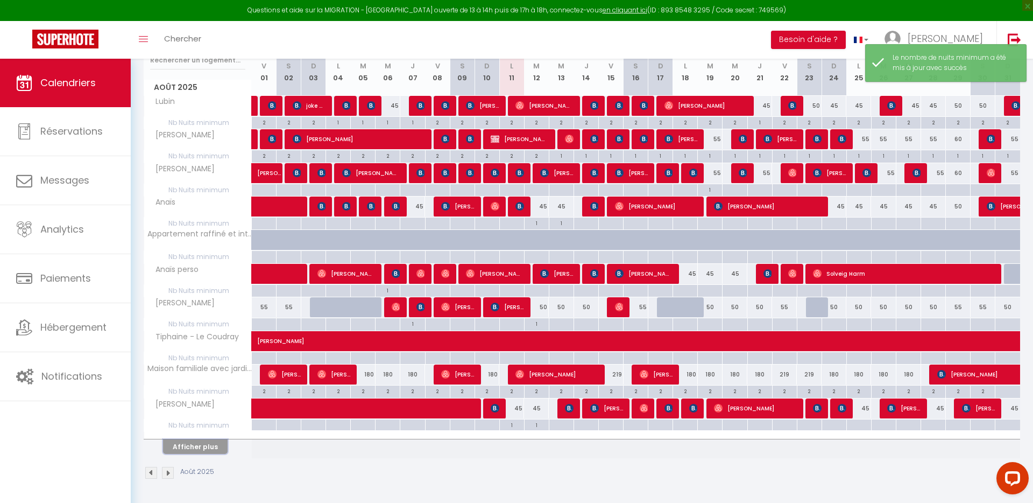
click at [217, 355] on button "Afficher plus" at bounding box center [195, 446] width 65 height 15
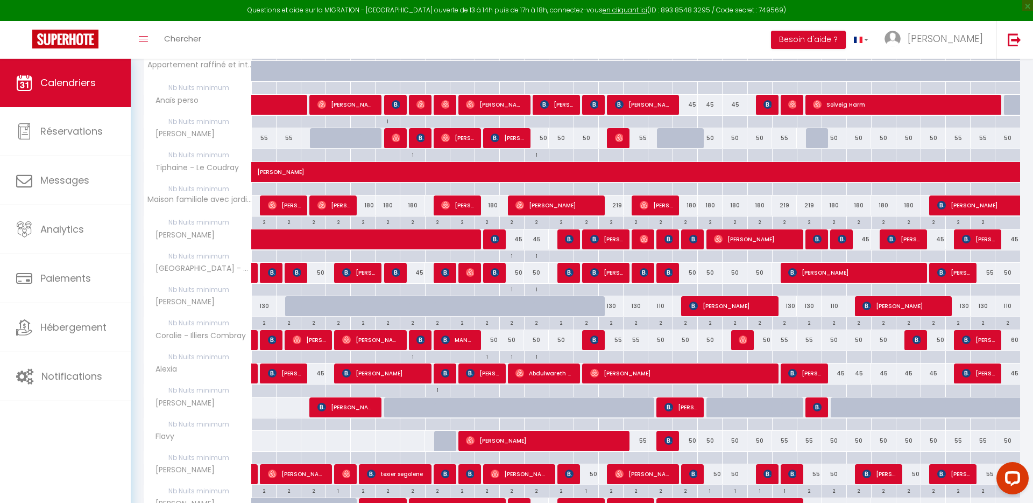
scroll to position [366, 0]
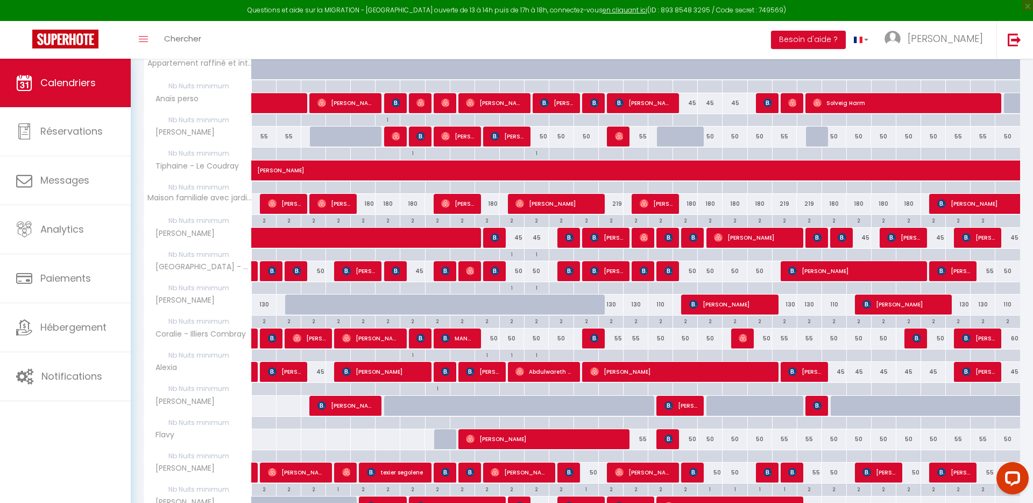
click at [635, 355] on div at bounding box center [635, 456] width 25 height 12
type input "[PERSON_NAME][DATE]"
type input "Dim 17 Août 2025"
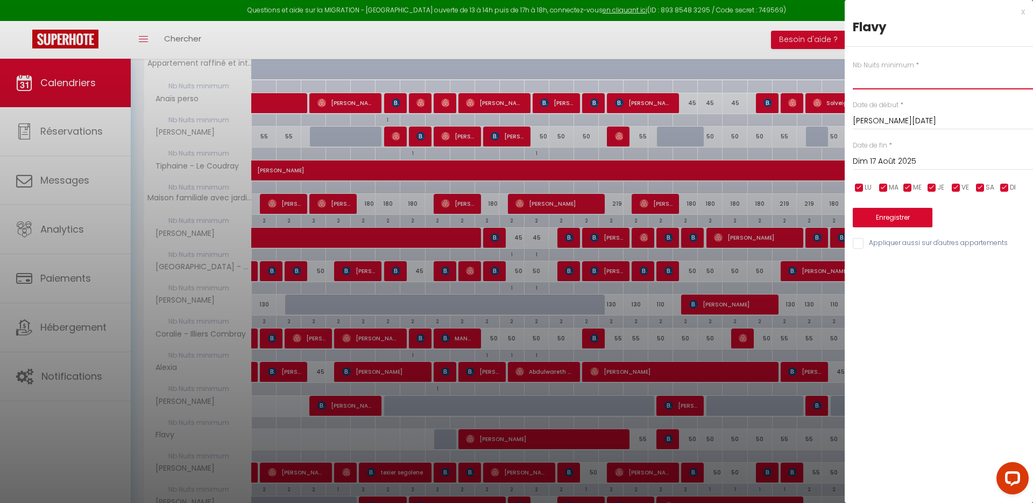
click at [763, 84] on input "text" at bounding box center [943, 79] width 180 height 19
type input "1"
click at [763, 218] on button "Enregistrer" at bounding box center [893, 217] width 80 height 19
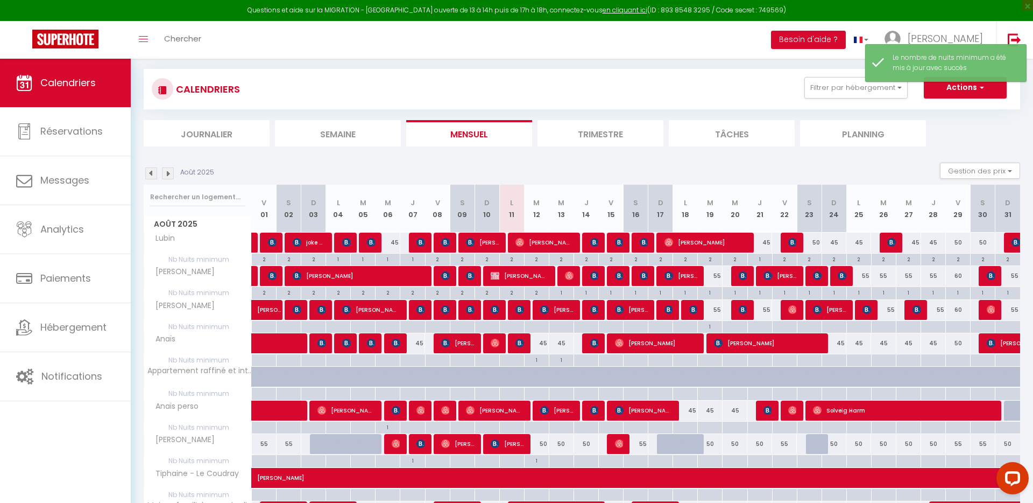
scroll to position [195, 0]
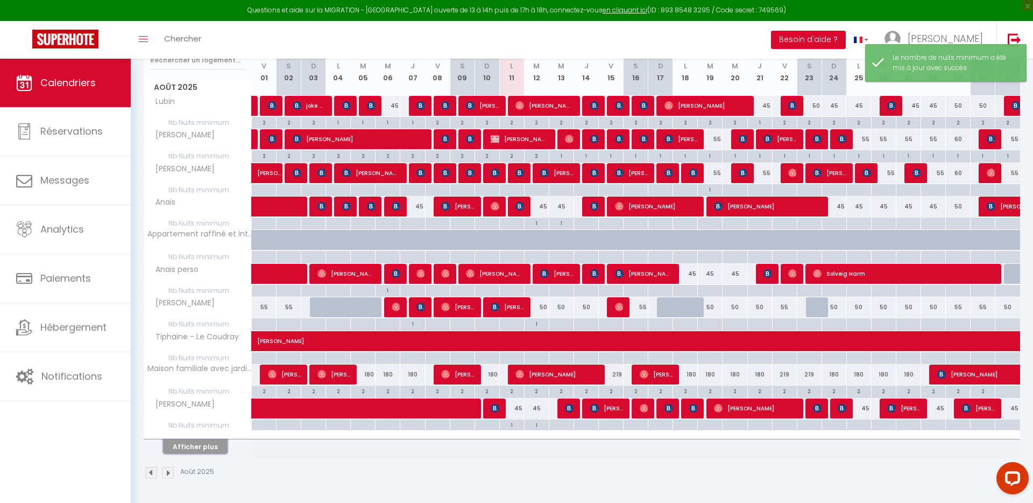
click at [203, 355] on button "Afficher plus" at bounding box center [195, 446] width 65 height 15
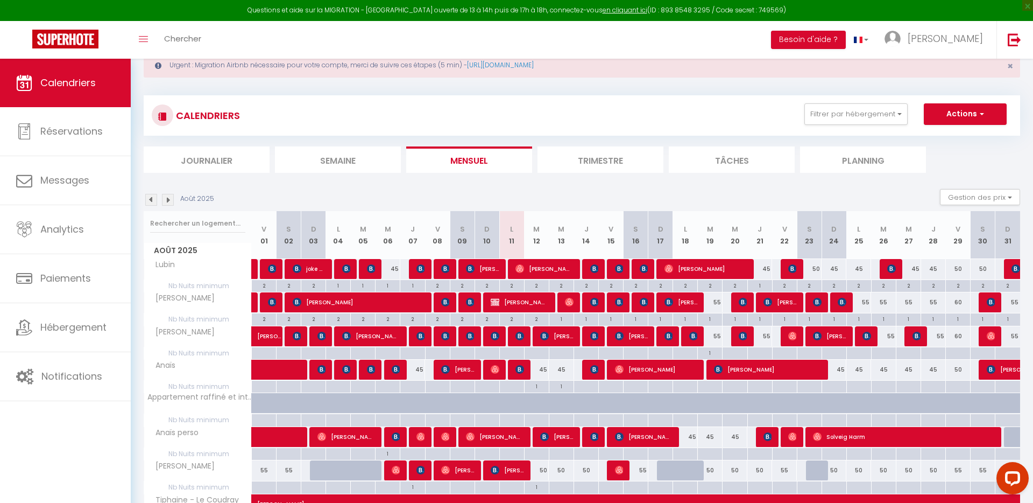
scroll to position [0, 0]
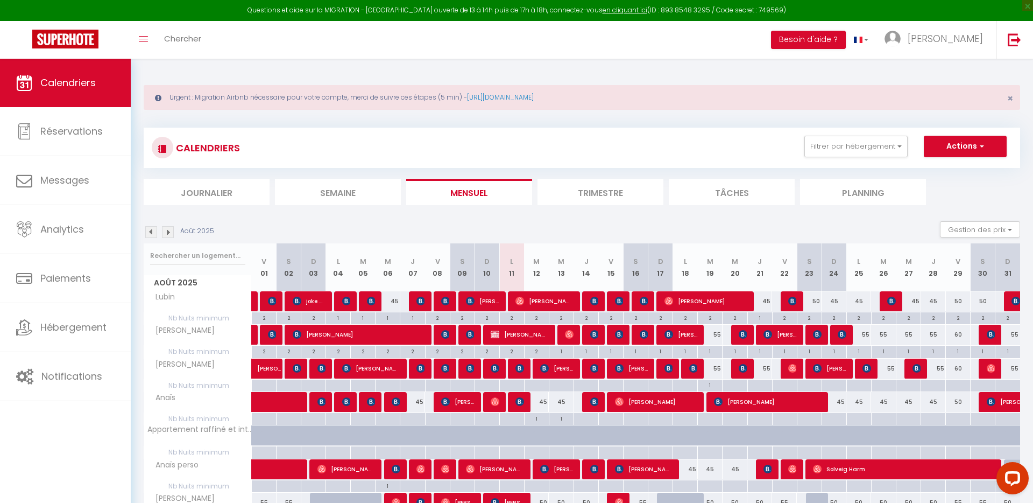
click at [164, 230] on img at bounding box center [168, 232] width 12 height 12
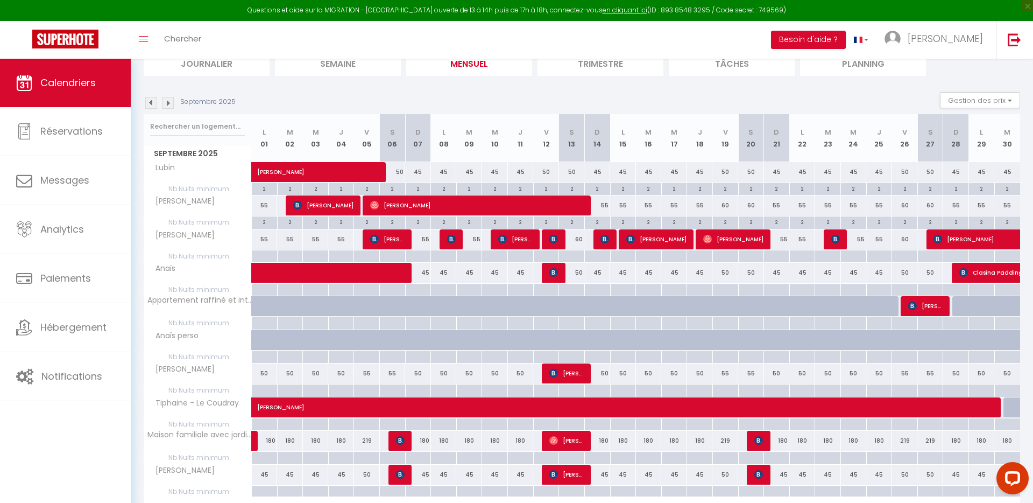
scroll to position [130, 0]
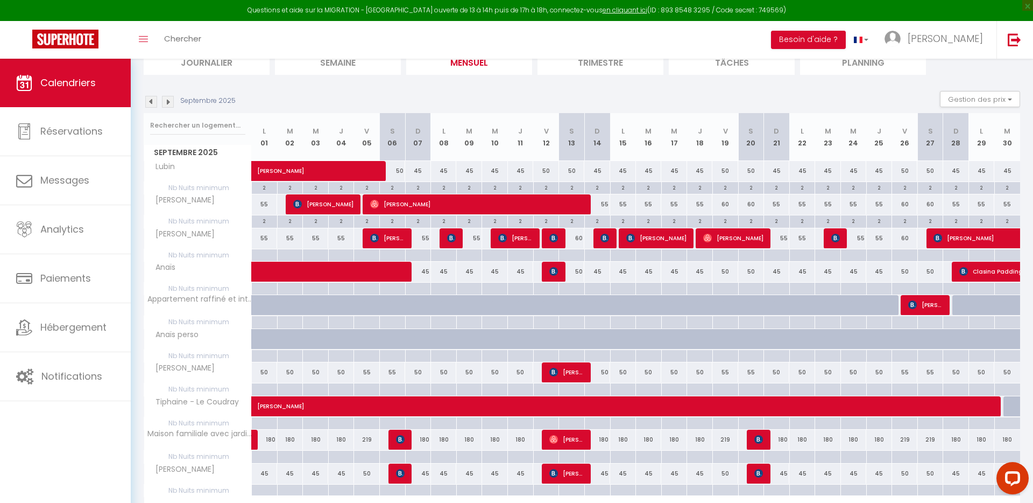
click at [151, 104] on img at bounding box center [151, 102] width 12 height 12
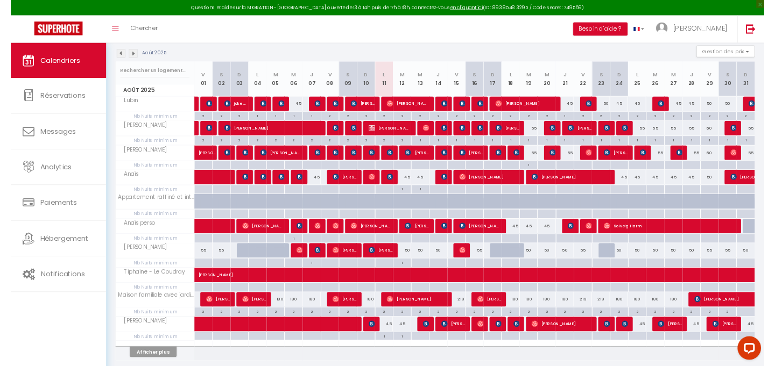
scroll to position [163, 0]
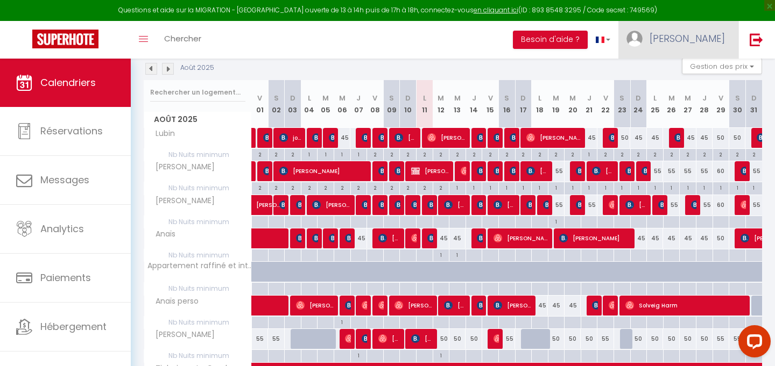
click at [712, 45] on span "[PERSON_NAME]" at bounding box center [686, 38] width 75 height 13
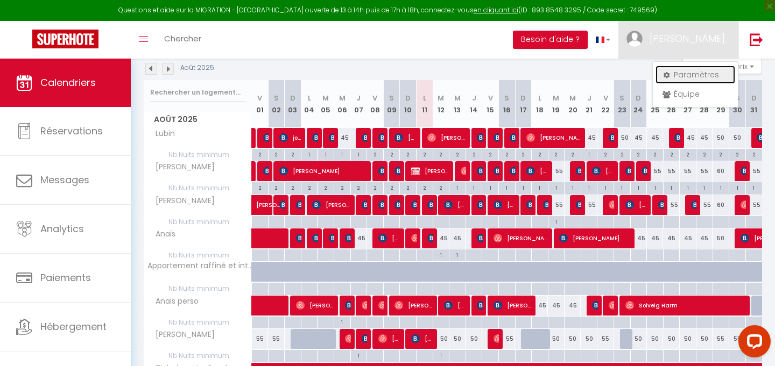
click at [699, 74] on link "Paramètres" at bounding box center [695, 75] width 80 height 18
select select "fr"
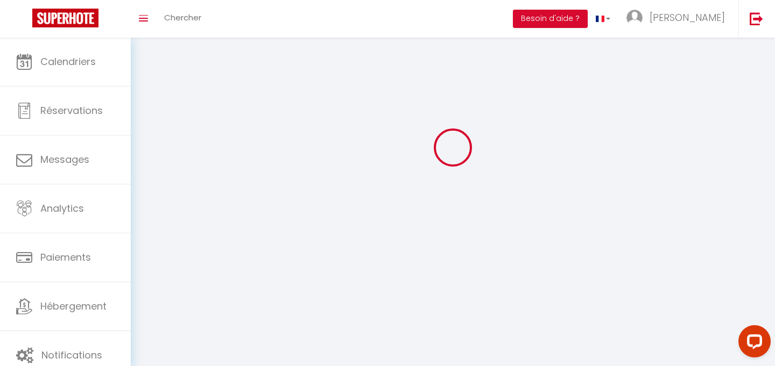
select select
type input "[PERSON_NAME]"
type input "Santerre"
type input "0601731284"
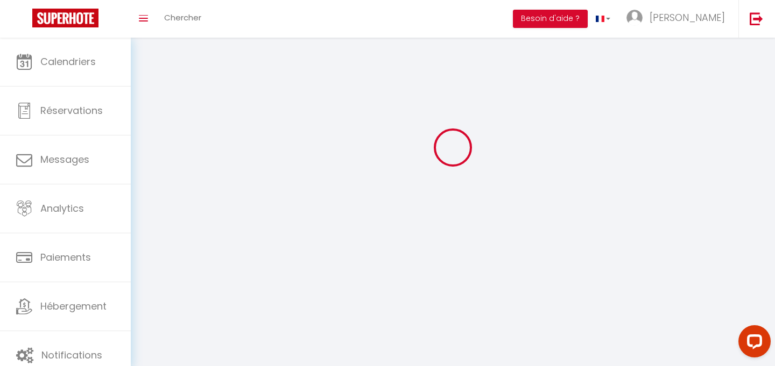
type input "[STREET_ADDRESS]"
type input "28000"
type input "[GEOGRAPHIC_DATA]"
type input "aofQTnGkqzLZAZ3dVNcNfNEFL"
type input "2bFSNBto9bnUaTvarohCE1iGC"
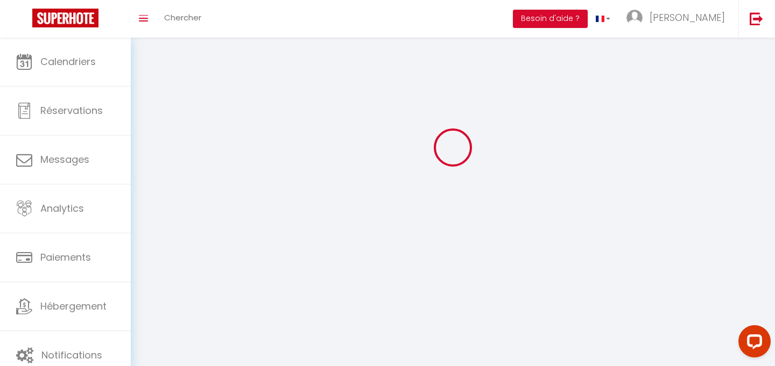
type input "[URL][DOMAIN_NAME]"
select select "28"
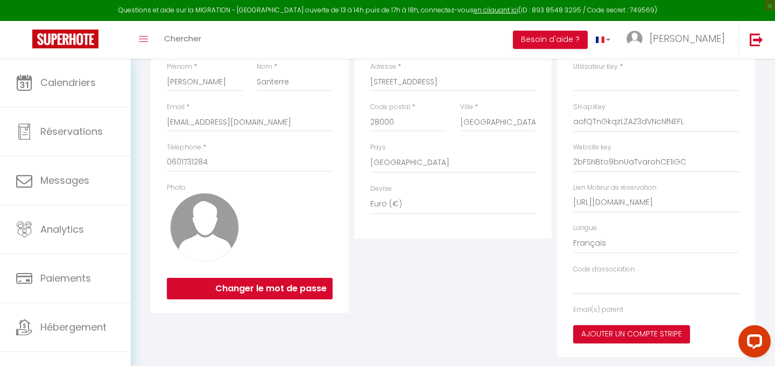
type input "aofQTnGkqzLZAZ3dVNcNfNEFL"
type input "2bFSNBto9bnUaTvarohCE1iGC"
type input "[URL][DOMAIN_NAME]"
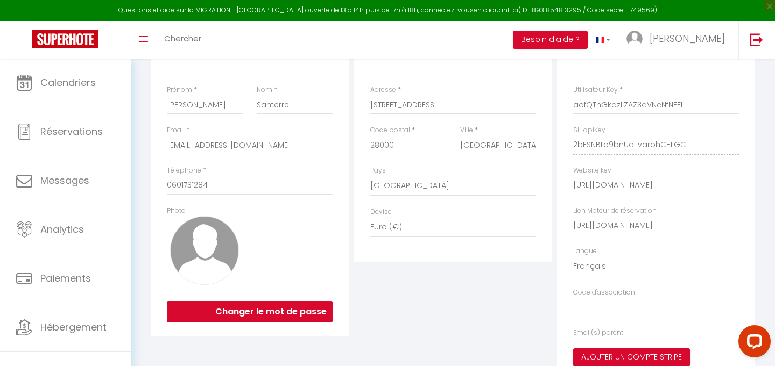
select select "fr"
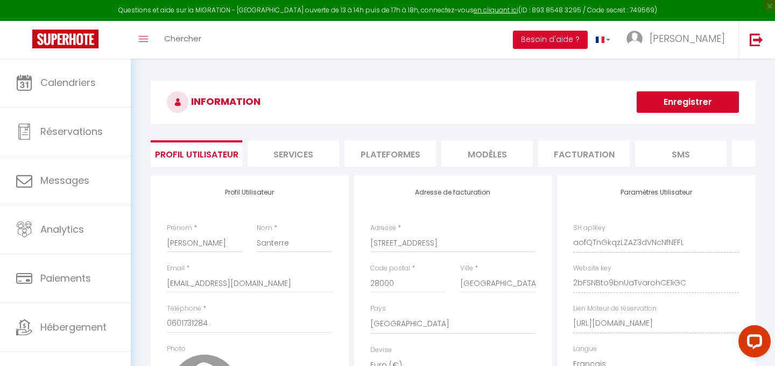
click at [356, 151] on li "Plateformes" at bounding box center [389, 153] width 91 height 26
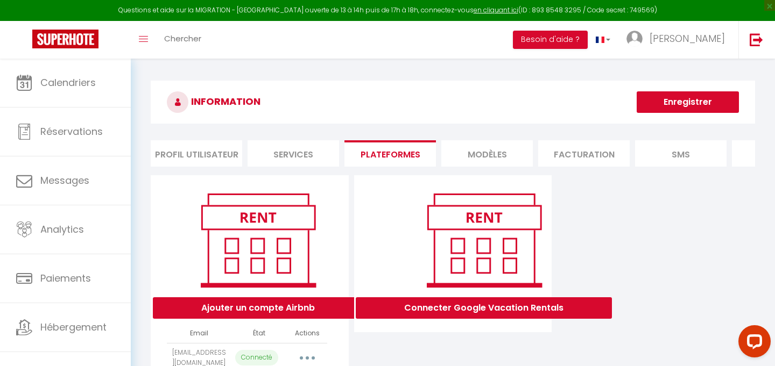
scroll to position [53, 0]
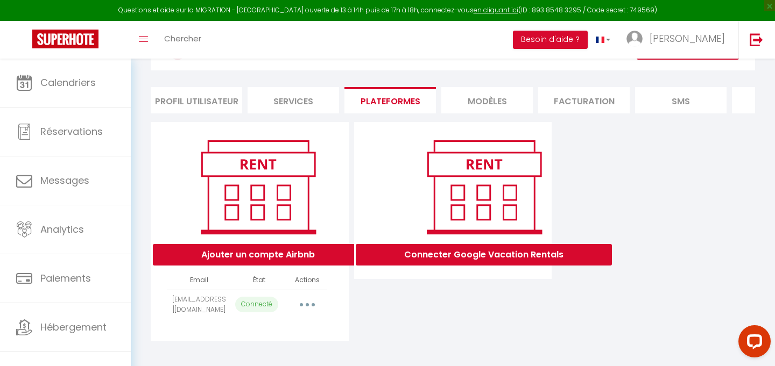
click at [310, 305] on button "button" at bounding box center [307, 304] width 30 height 17
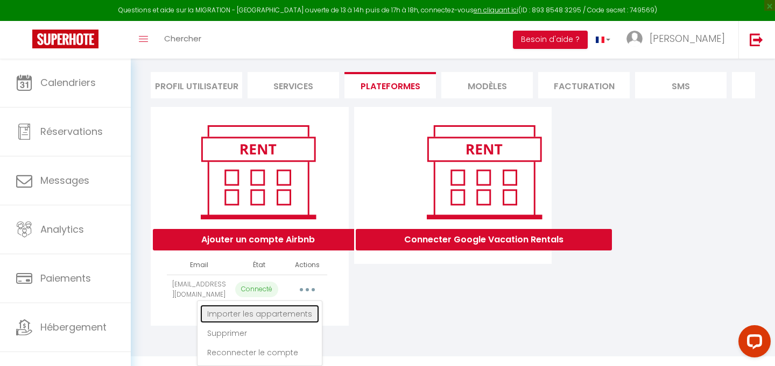
click at [293, 313] on link "Importer les appartements" at bounding box center [259, 314] width 119 height 18
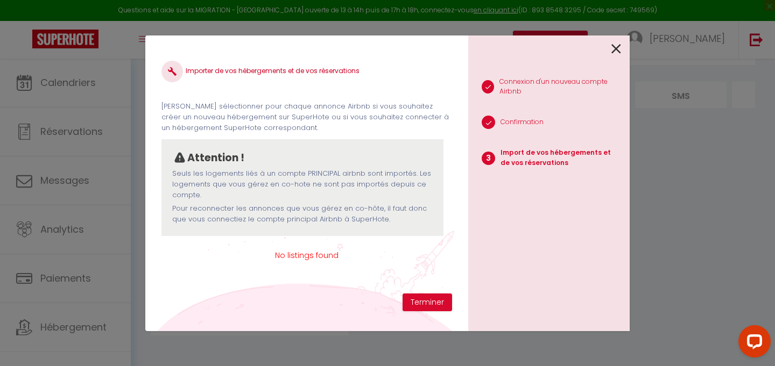
click at [310, 189] on p "Seuls les logements liés à un compte PRINCIPAL airbnb sont importés. Les logeme…" at bounding box center [302, 184] width 260 height 33
click at [422, 307] on button "Terminer" at bounding box center [427, 303] width 50 height 18
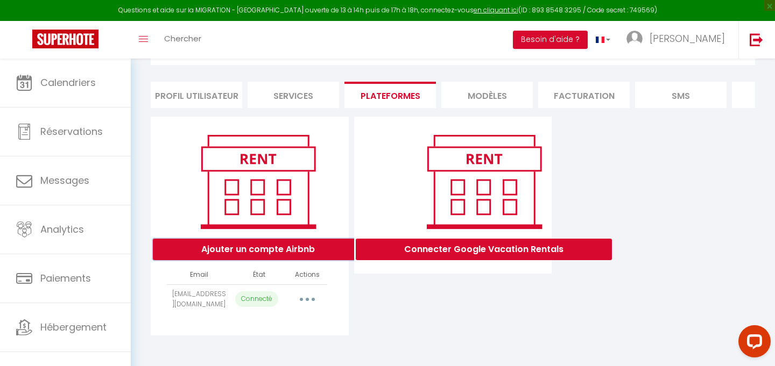
click at [306, 250] on button "Ajouter un compte Airbnb" at bounding box center [258, 250] width 210 height 22
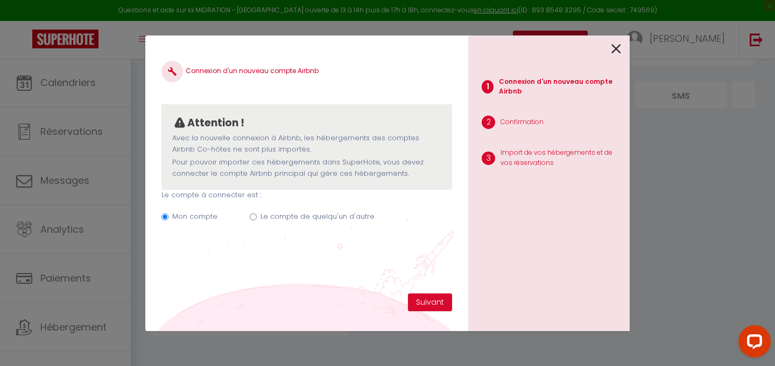
click at [289, 216] on label "Le compte de quelqu'un d'autre" at bounding box center [317, 216] width 114 height 11
click at [257, 216] on input "Le compte de quelqu'un d'autre" at bounding box center [253, 217] width 7 height 7
radio input "true"
radio input "false"
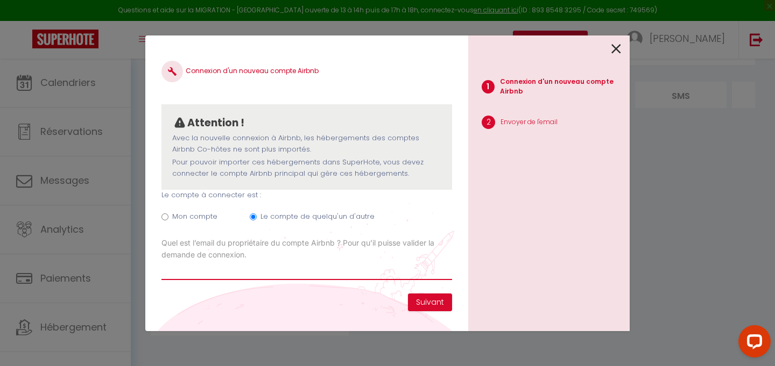
click at [272, 270] on input "Email connexion Airbnb" at bounding box center [306, 270] width 291 height 19
paste input "[EMAIL_ADDRESS][DOMAIN_NAME]"
type input "[EMAIL_ADDRESS][DOMAIN_NAME]"
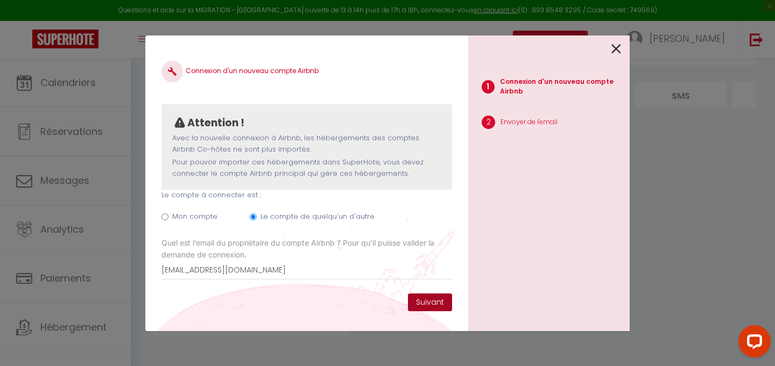
click at [436, 303] on button "Suivant" at bounding box center [430, 303] width 44 height 18
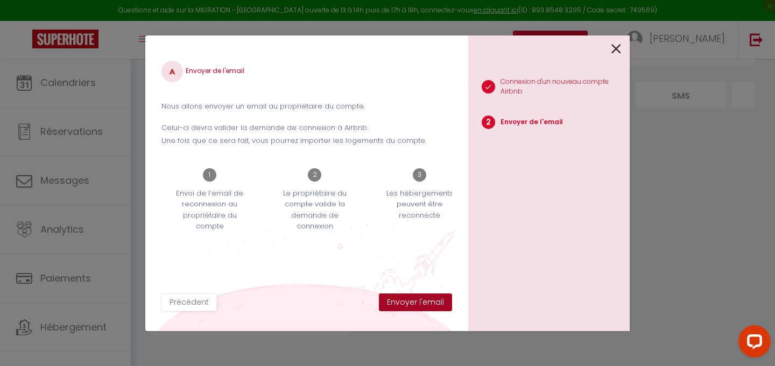
click at [436, 303] on button "Envoyer l'email" at bounding box center [415, 303] width 73 height 18
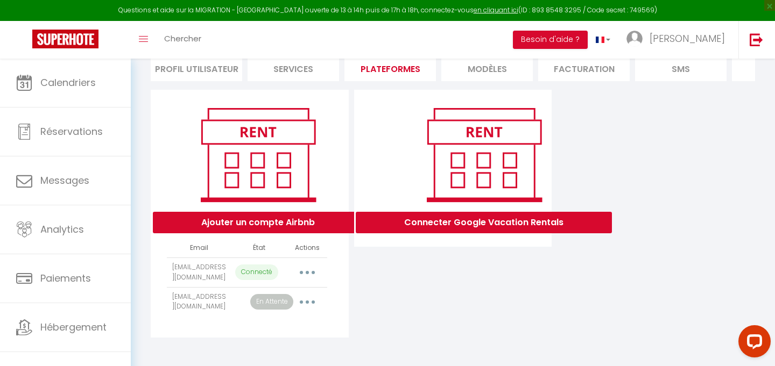
scroll to position [87, 0]
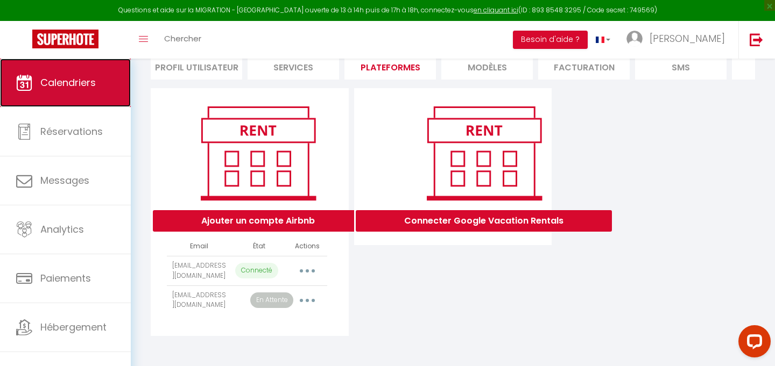
click at [105, 87] on link "Calendriers" at bounding box center [65, 83] width 131 height 48
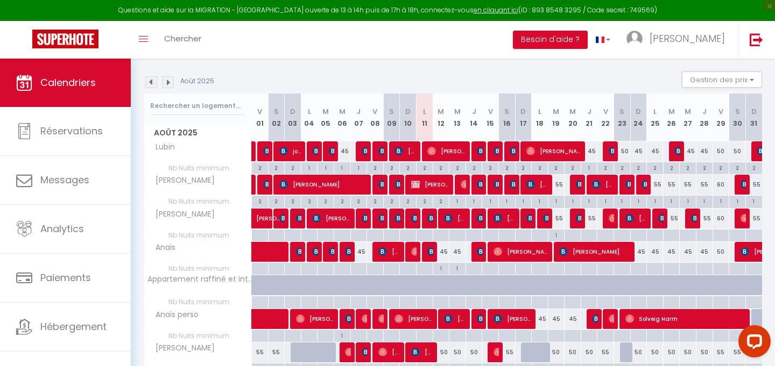
scroll to position [152, 0]
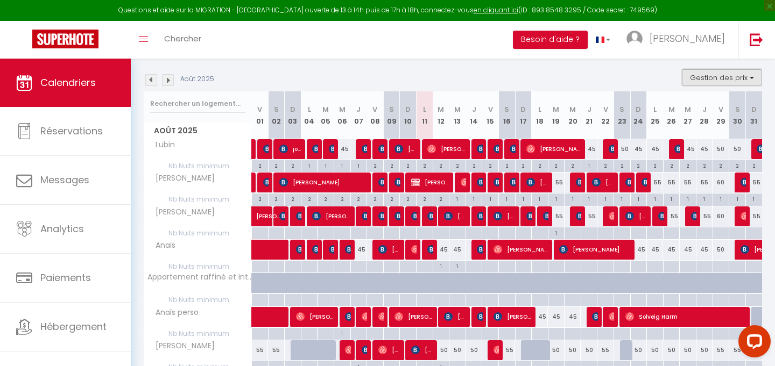
click at [729, 73] on button "Gestion des prix" at bounding box center [722, 77] width 80 height 16
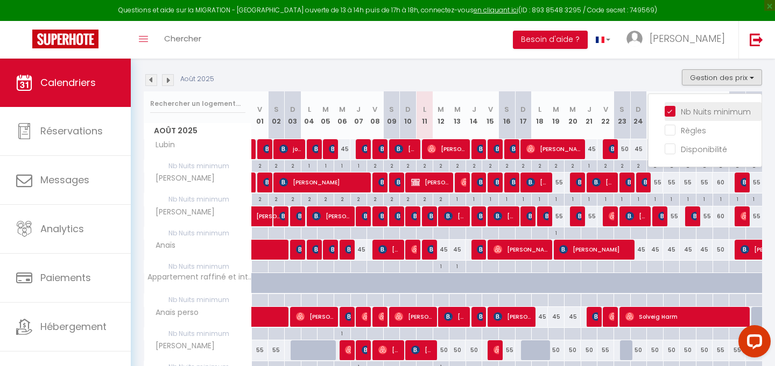
click at [669, 108] on input "Nb Nuits minimum" at bounding box center [712, 110] width 97 height 11
checkbox input "false"
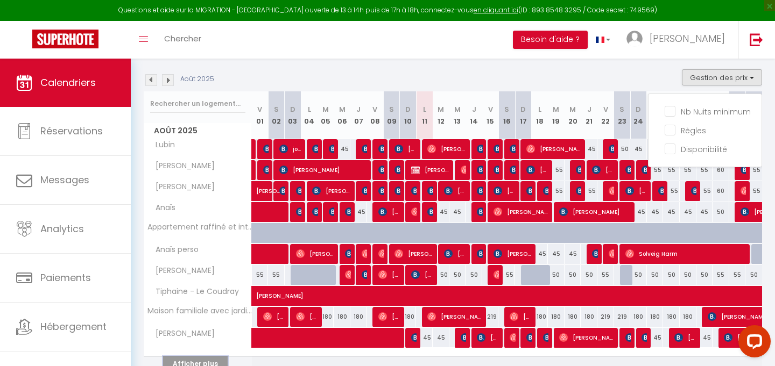
click at [203, 355] on button "Afficher plus" at bounding box center [195, 364] width 65 height 15
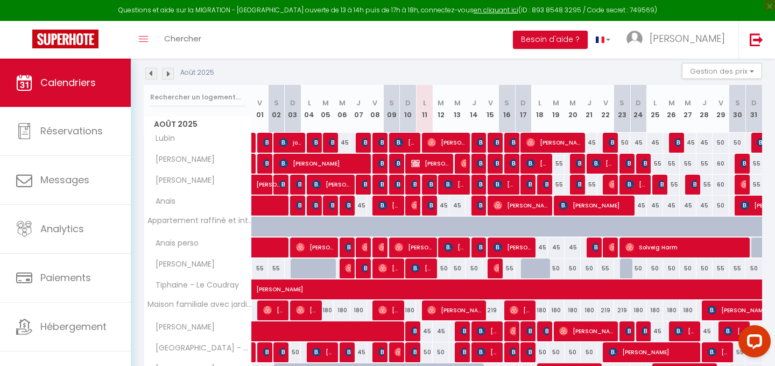
scroll to position [63, 0]
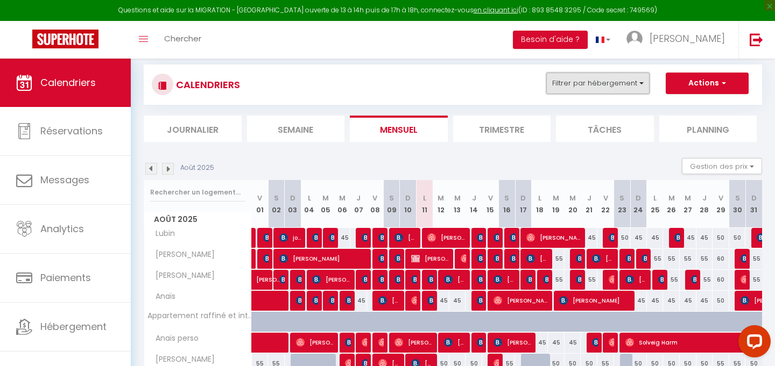
click at [620, 80] on button "Filtrer par hébergement" at bounding box center [597, 84] width 103 height 22
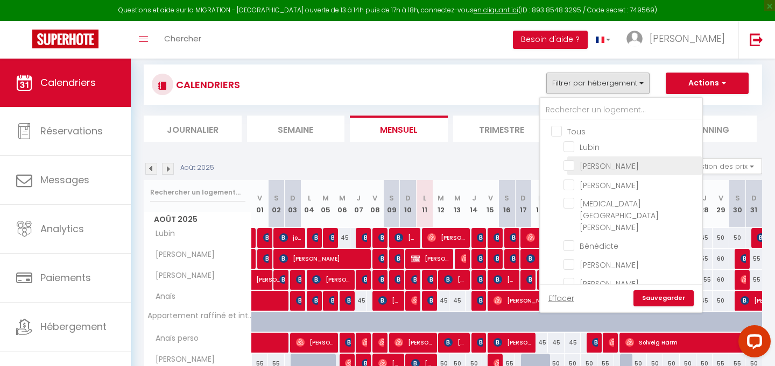
click at [571, 164] on input "[PERSON_NAME]" at bounding box center [630, 165] width 135 height 11
checkbox input "true"
checkbox input "false"
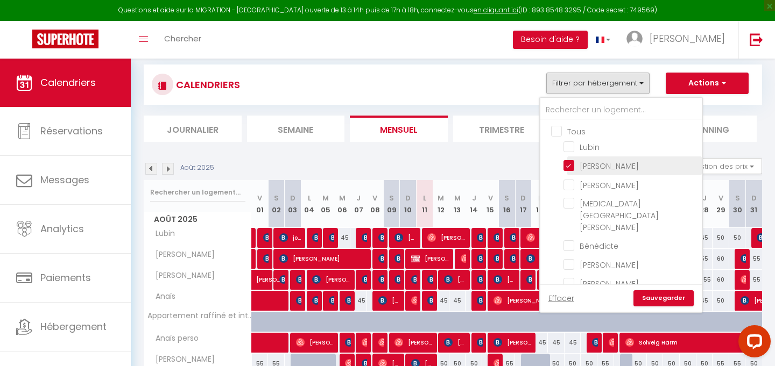
checkbox input "false"
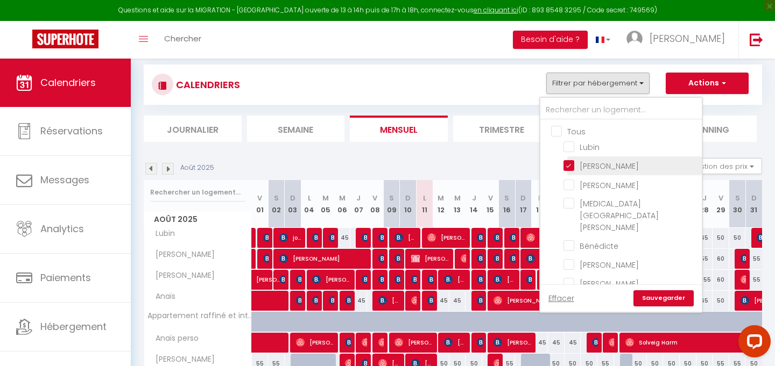
checkbox input "false"
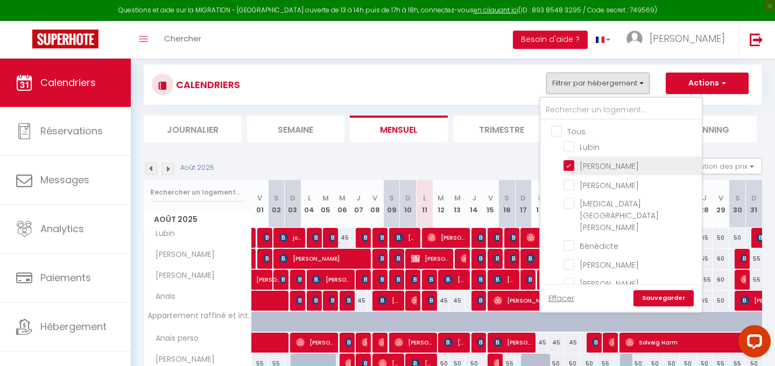
checkbox input "false"
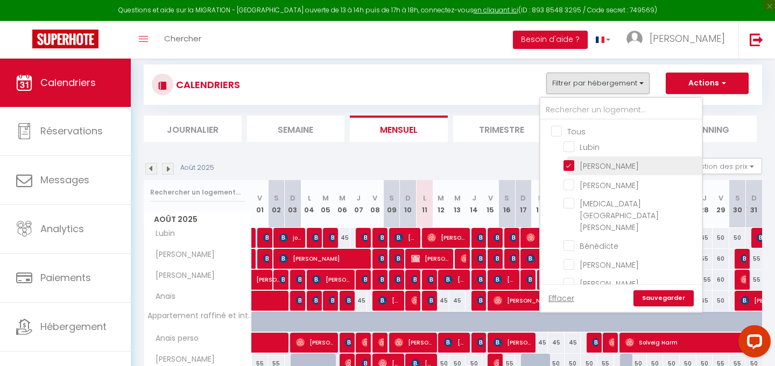
checkbox input "false"
click at [654, 298] on link "Sauvegarder" at bounding box center [663, 299] width 60 height 16
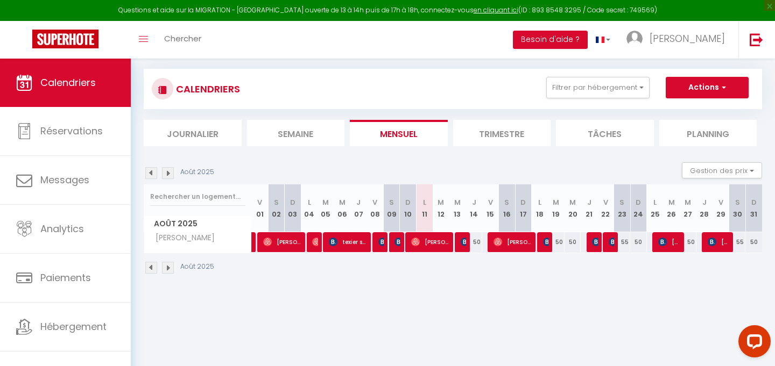
scroll to position [59, 0]
click at [398, 241] on img at bounding box center [398, 242] width 9 height 9
select select "OK"
select select "KO"
select select "0"
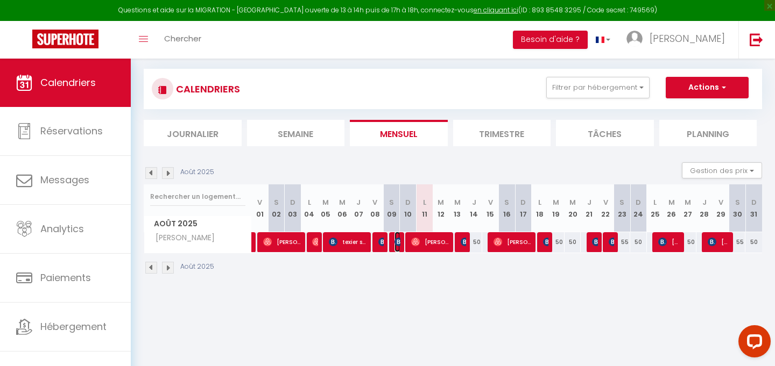
select select "0"
select select "1"
select select
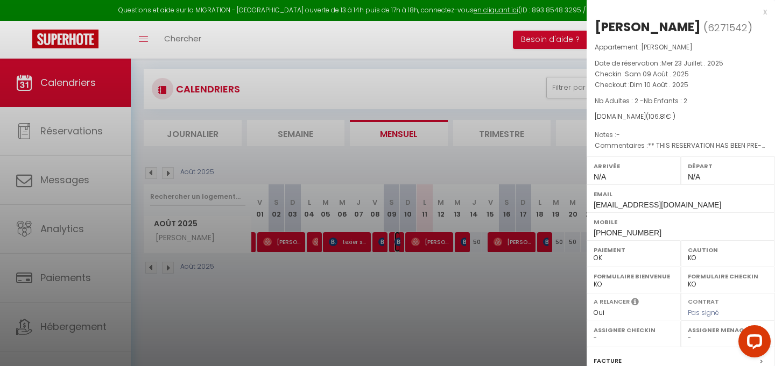
select select "42105"
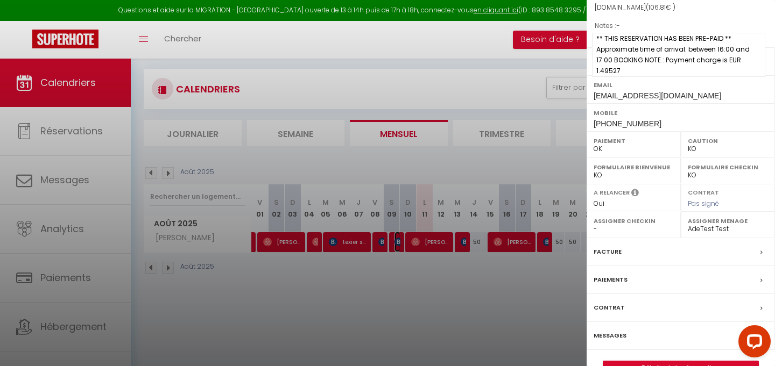
scroll to position [135, 0]
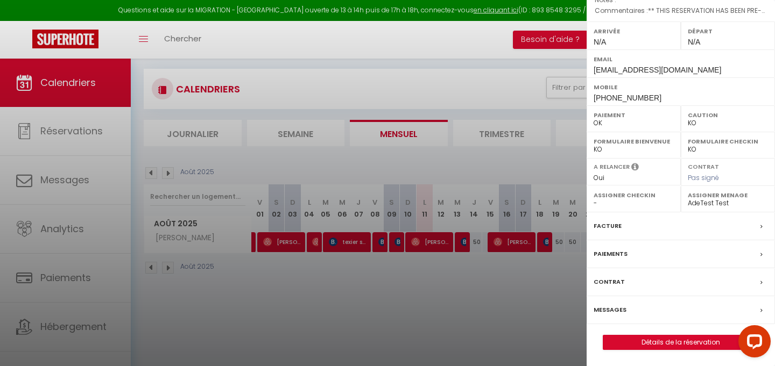
click at [624, 312] on label "Messages" at bounding box center [609, 310] width 33 height 11
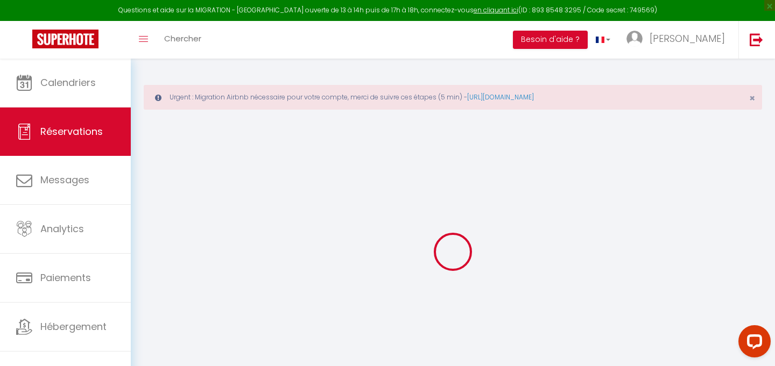
select select
checkbox input "false"
select select
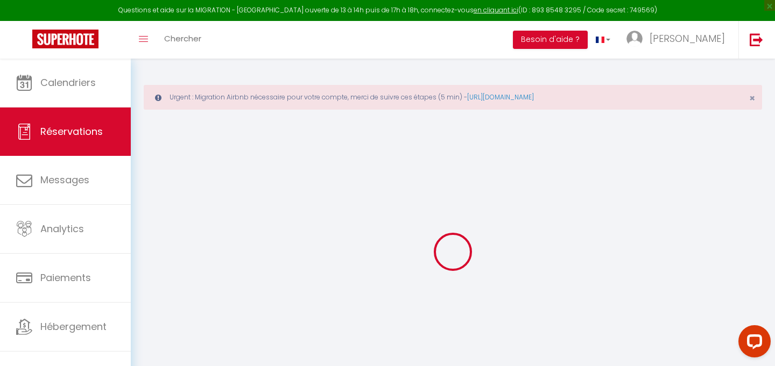
checkbox input "false"
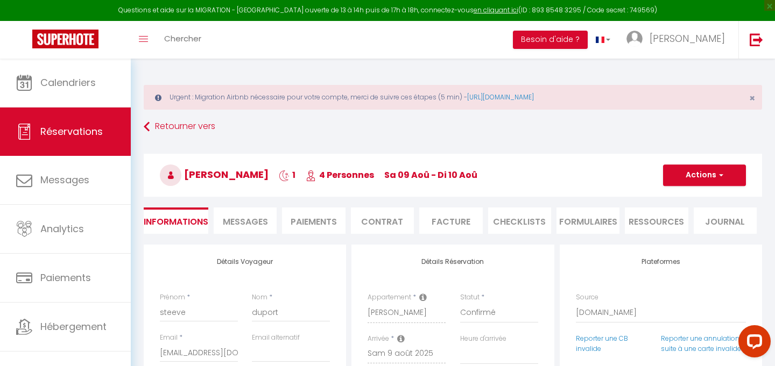
select select
checkbox input "false"
type textarea "** THIS RESERVATION HAS BEEN PRE-PAID ** Approximate time of arrival: between 1…"
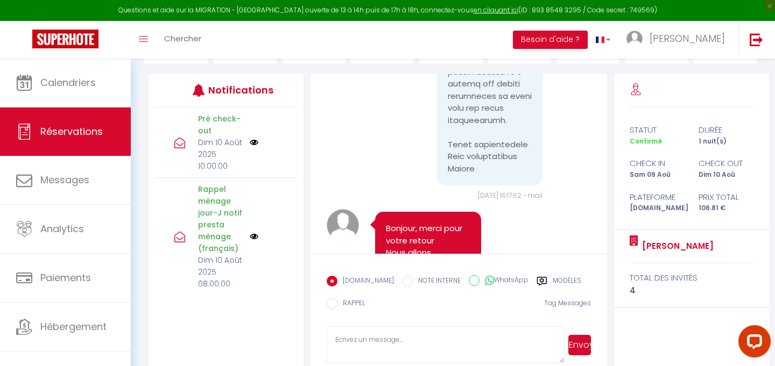
scroll to position [189, 0]
